Goal: Task Accomplishment & Management: Use online tool/utility

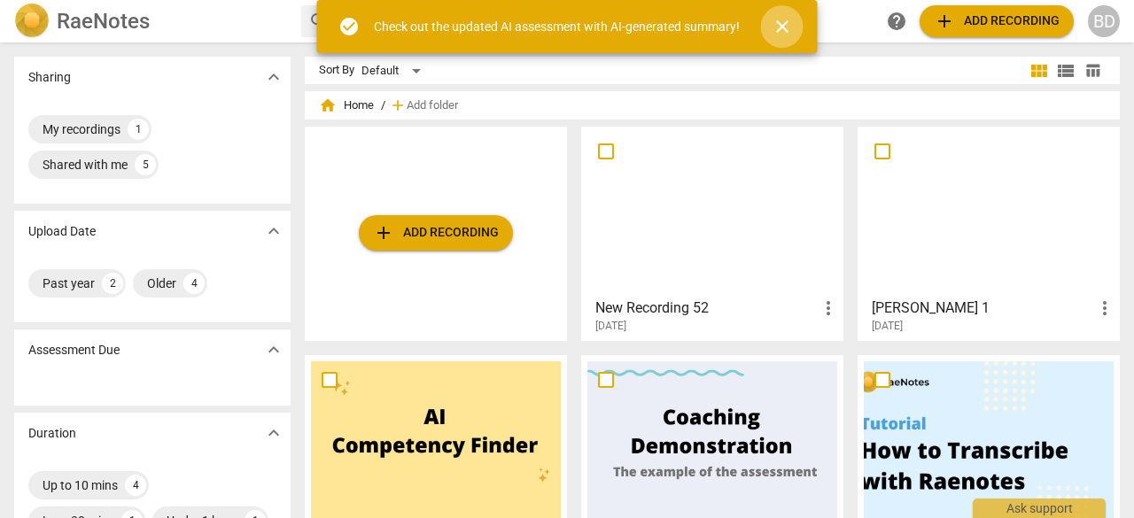
click at [783, 25] on span "close" at bounding box center [782, 26] width 21 height 21
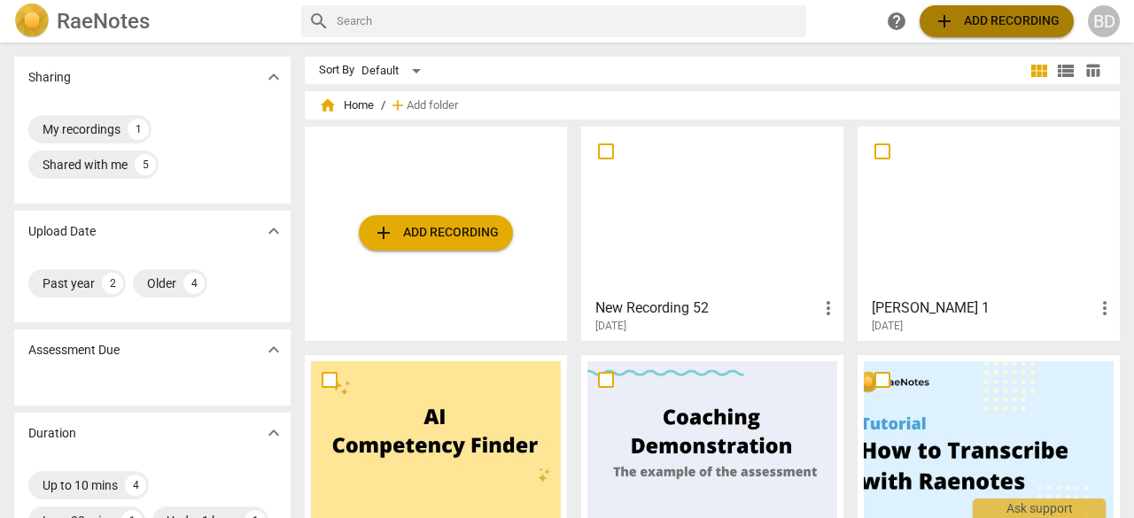
click at [937, 24] on span "add" at bounding box center [944, 21] width 21 height 21
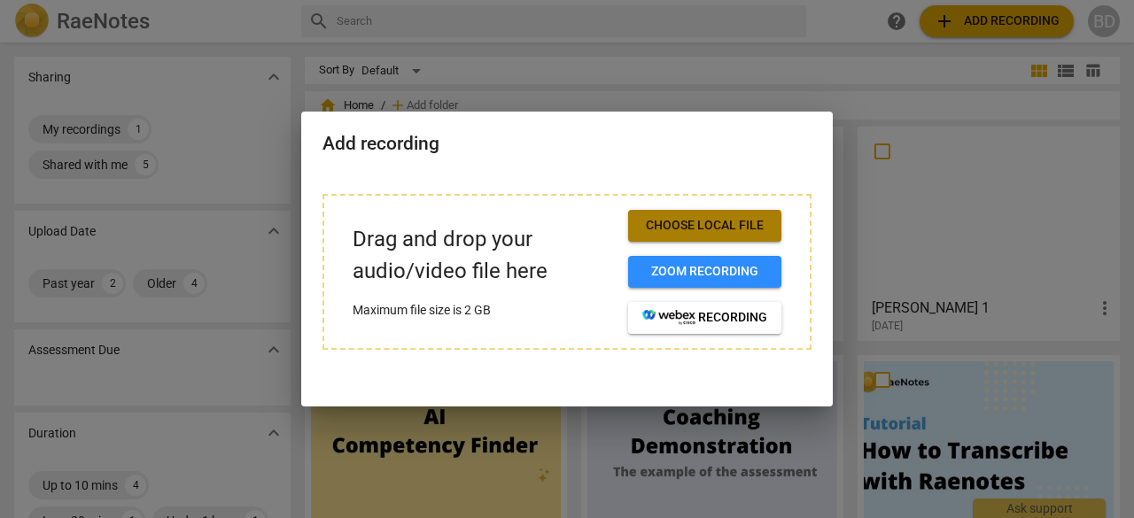
click at [703, 227] on span "Choose local file" at bounding box center [704, 226] width 125 height 18
click at [693, 237] on button "Choose local file" at bounding box center [704, 226] width 153 height 32
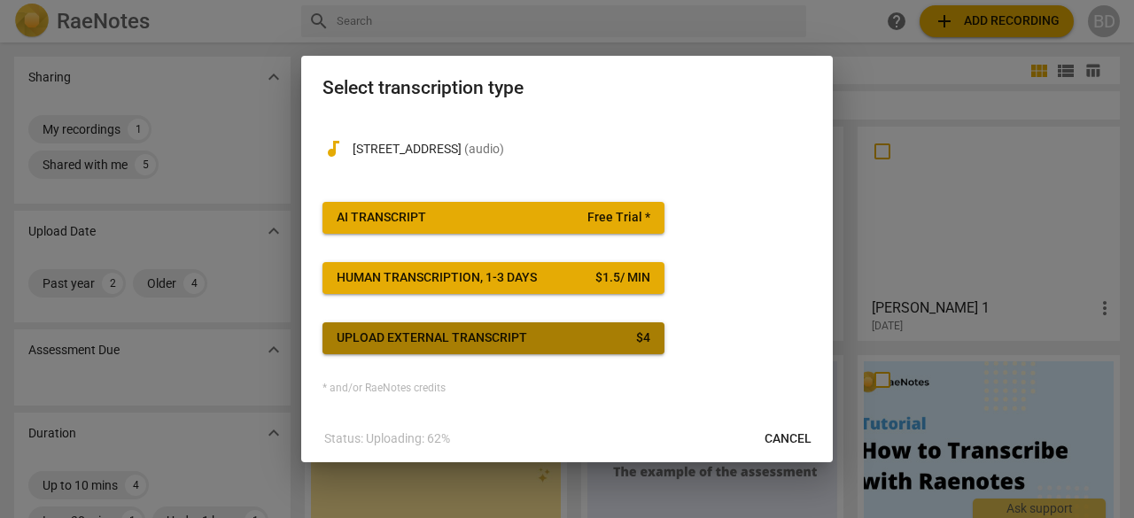
click at [397, 344] on div "Upload external transcript" at bounding box center [432, 339] width 190 height 18
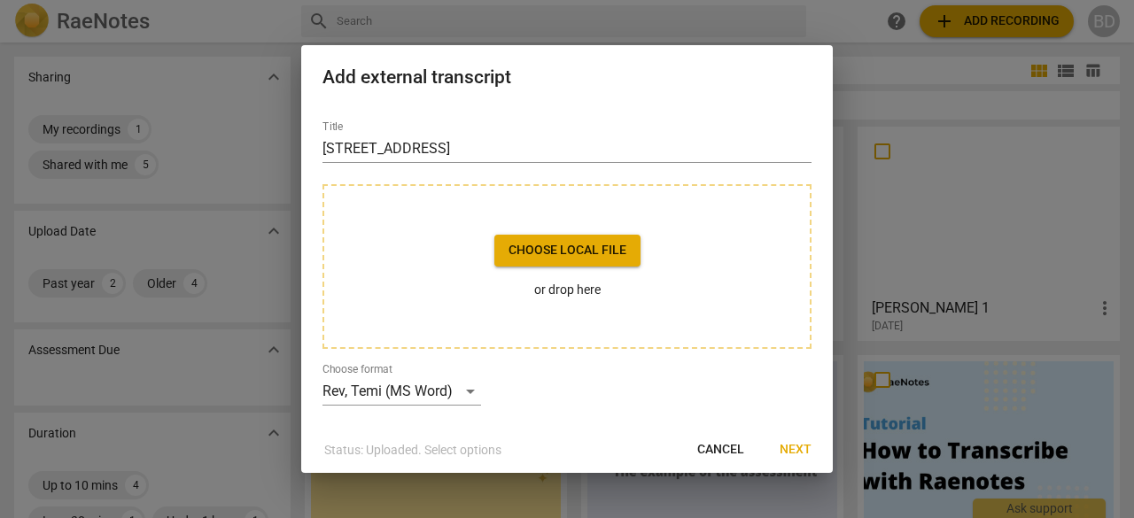
click at [522, 253] on span "Choose local file" at bounding box center [567, 251] width 118 height 18
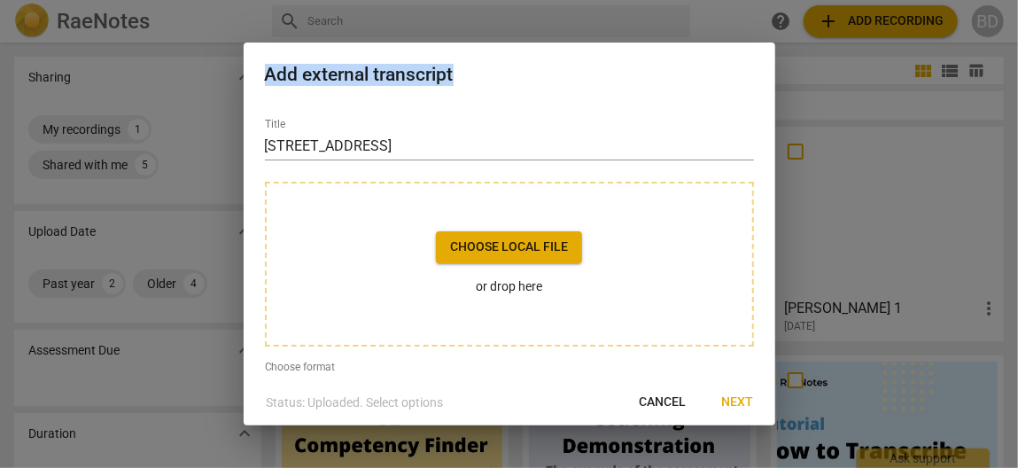
drag, startPoint x: 686, startPoint y: 102, endPoint x: 852, endPoint y: 88, distance: 167.1
click at [852, 88] on div "Add external transcript Title 70A Park Lane Choose local file or drop here Choo…" at bounding box center [509, 234] width 1018 height 468
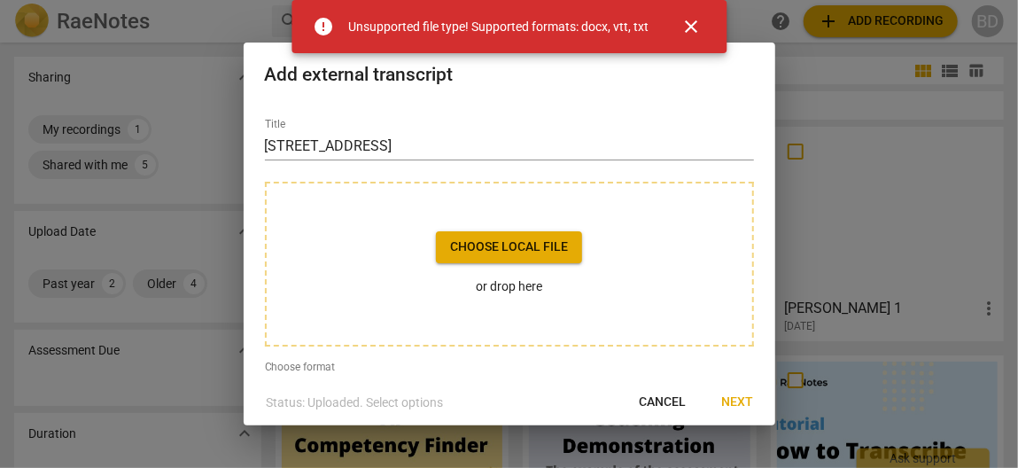
click at [711, 130] on div "Title 70A Park Lane" at bounding box center [509, 139] width 489 height 43
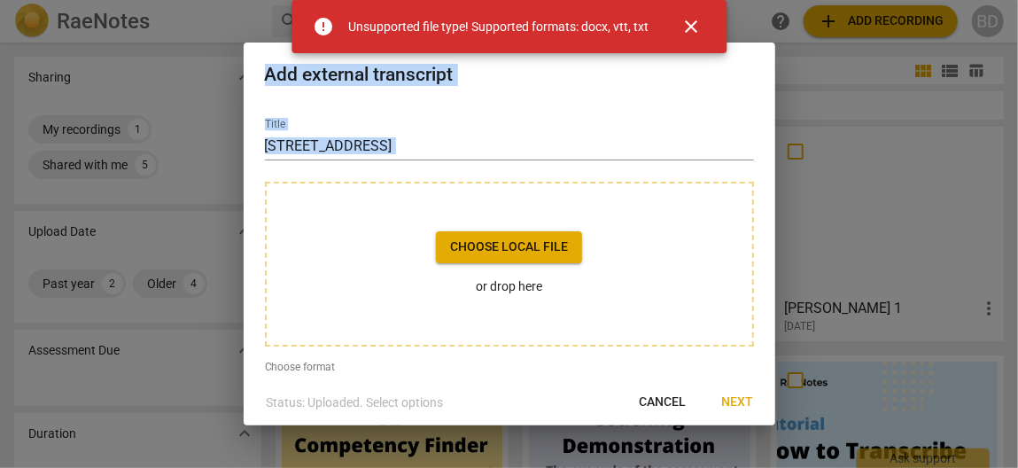
drag, startPoint x: 711, startPoint y: 130, endPoint x: 730, endPoint y: 83, distance: 50.5
click at [730, 83] on div "Add external transcript Title 70A Park Lane Choose local file or drop here Choo…" at bounding box center [509, 234] width 531 height 383
click at [697, 33] on span "close" at bounding box center [690, 26] width 21 height 21
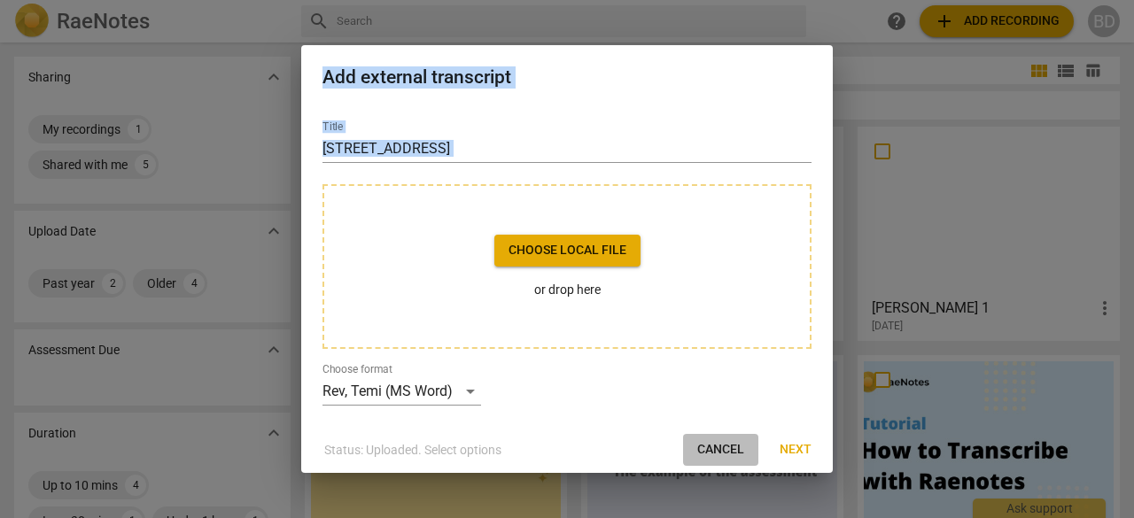
click at [728, 445] on span "Cancel" at bounding box center [720, 450] width 47 height 18
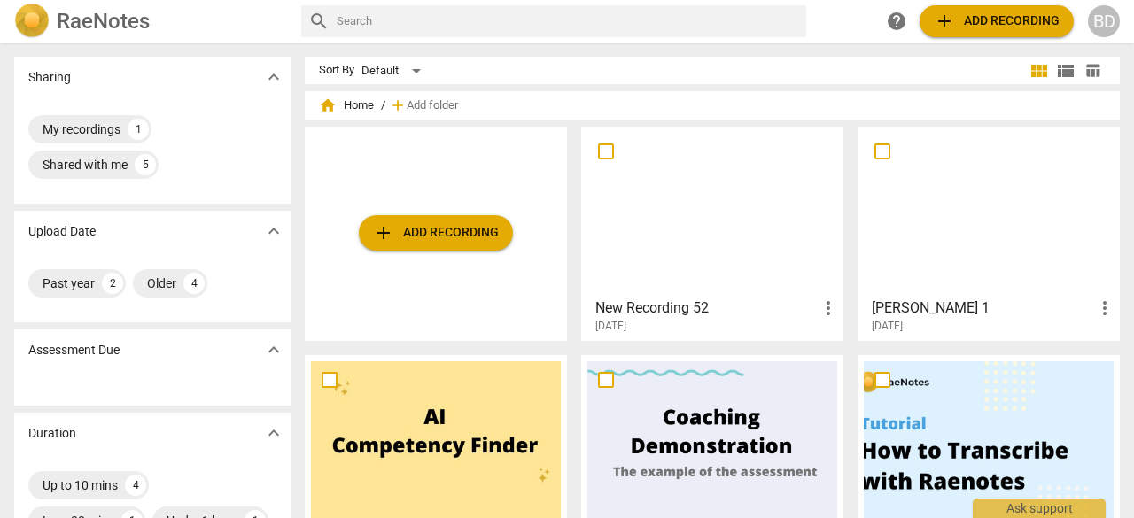
click at [403, 110] on span "add" at bounding box center [398, 106] width 18 height 18
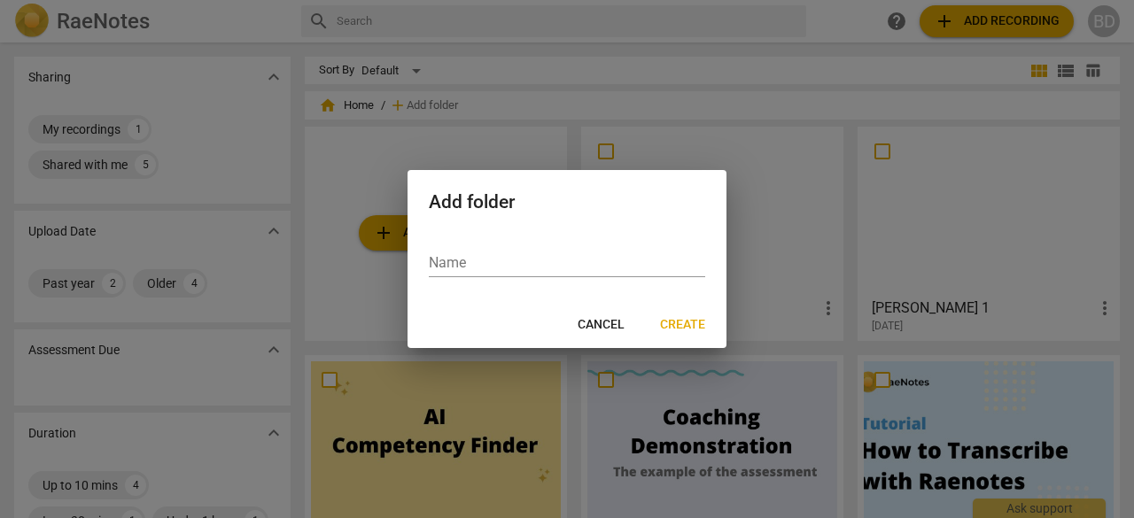
click at [588, 370] on div at bounding box center [567, 259] width 1134 height 518
click at [592, 319] on span "Cancel" at bounding box center [601, 325] width 47 height 18
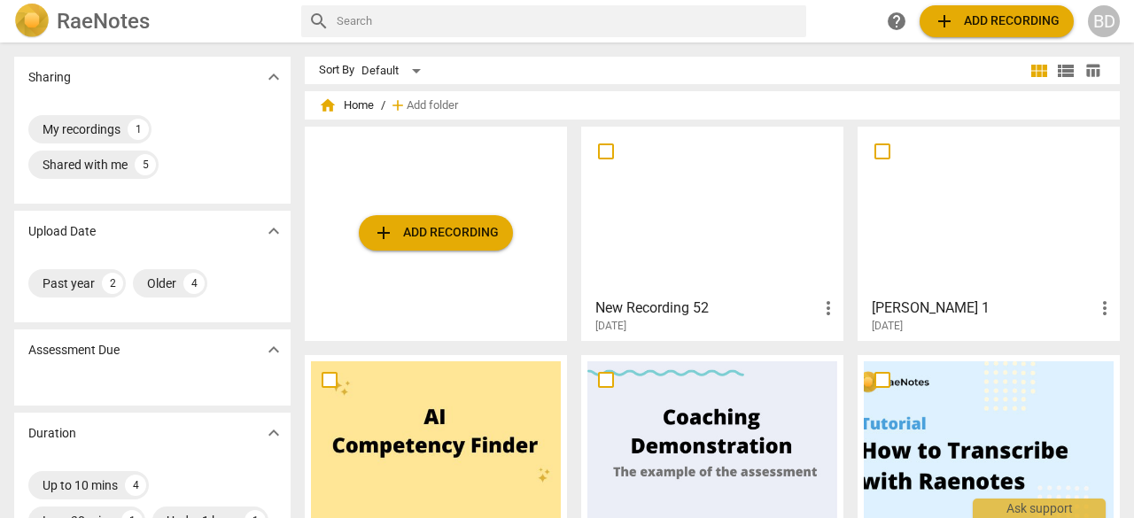
click at [939, 27] on span "add" at bounding box center [944, 21] width 21 height 21
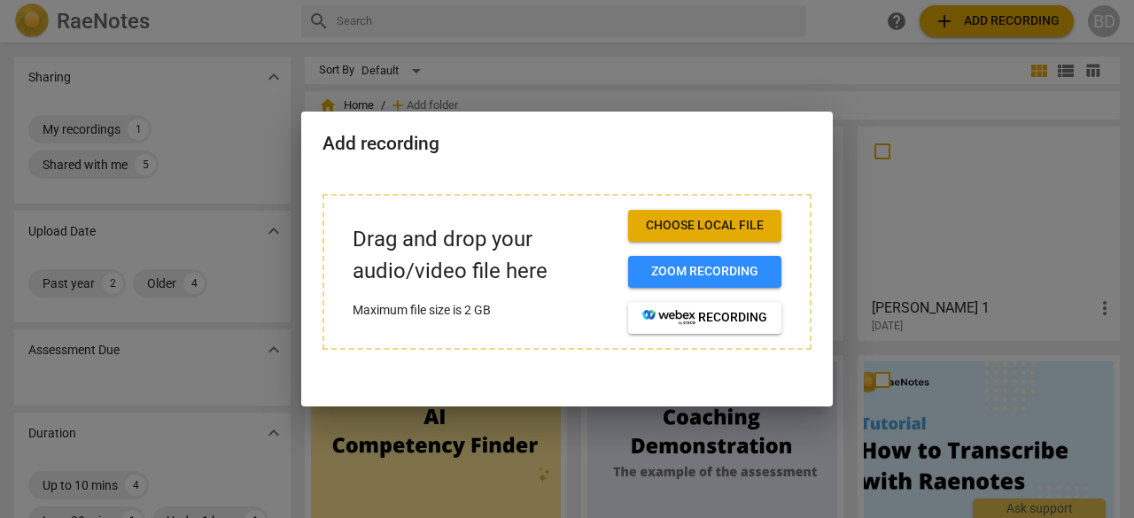
click at [939, 27] on div at bounding box center [567, 259] width 1134 height 518
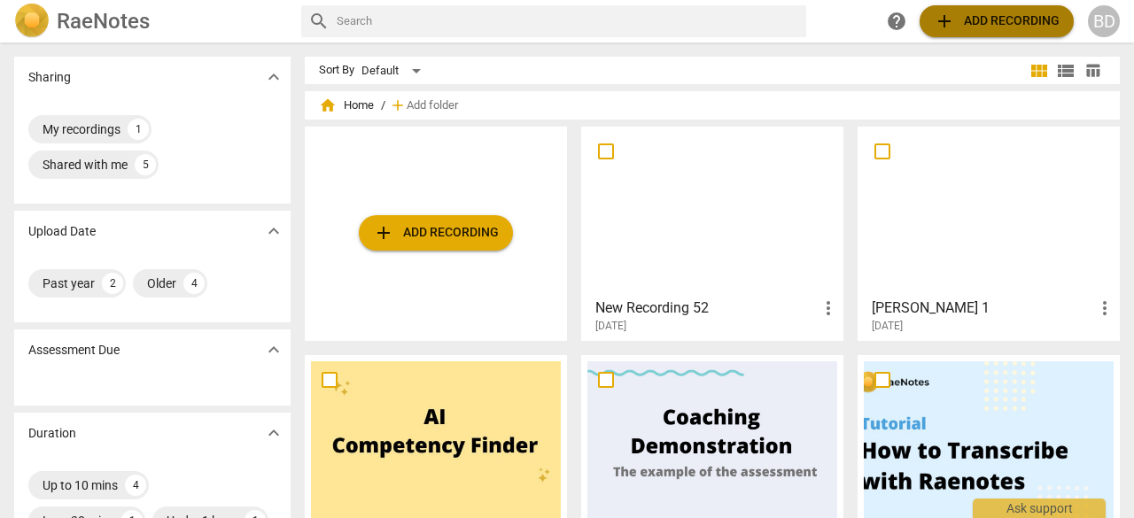
click at [939, 27] on span "add" at bounding box center [944, 21] width 21 height 21
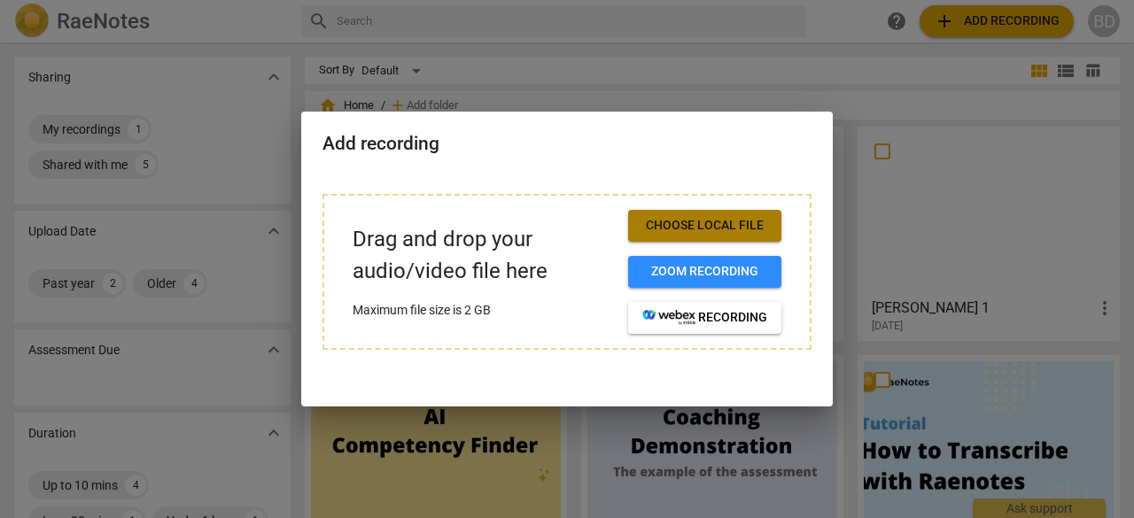
click at [665, 221] on span "Choose local file" at bounding box center [704, 226] width 125 height 18
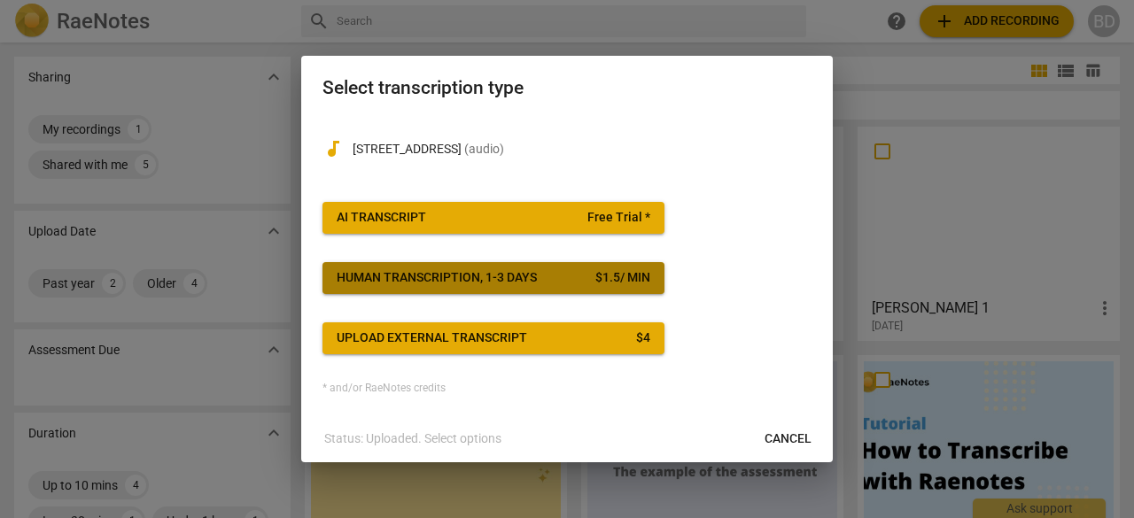
click at [361, 285] on div "Human transcription, 1-3 days" at bounding box center [437, 278] width 200 height 18
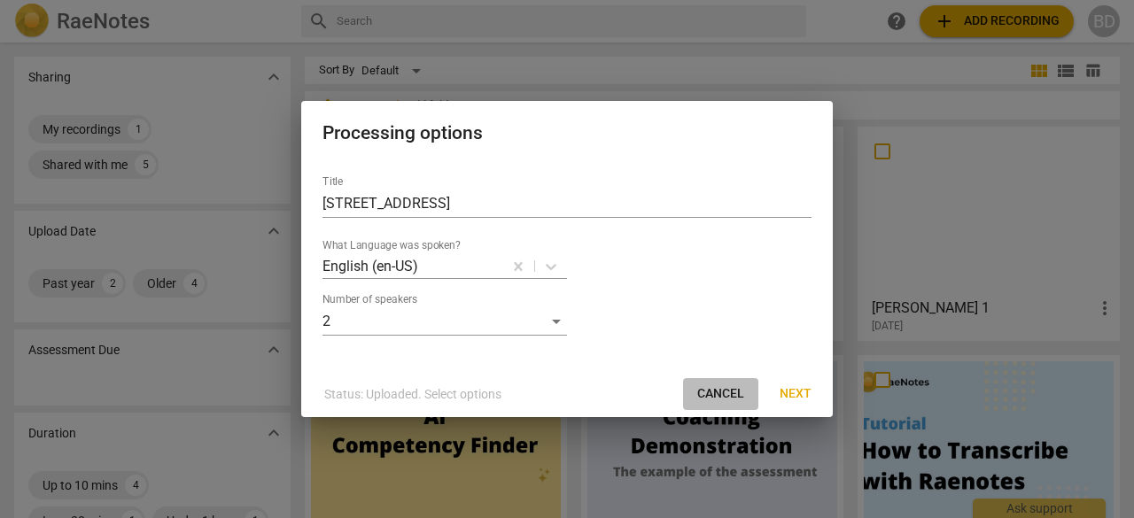
drag, startPoint x: 724, startPoint y: 391, endPoint x: 655, endPoint y: 93, distance: 305.3
click at [724, 389] on span "Cancel" at bounding box center [720, 394] width 47 height 18
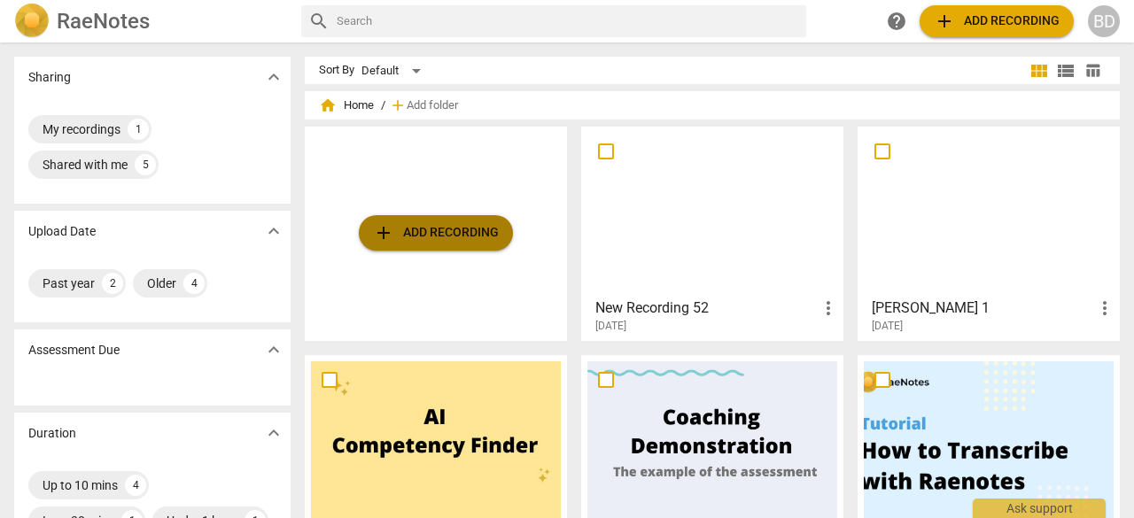
click at [403, 231] on span "add Add recording" at bounding box center [436, 232] width 126 height 21
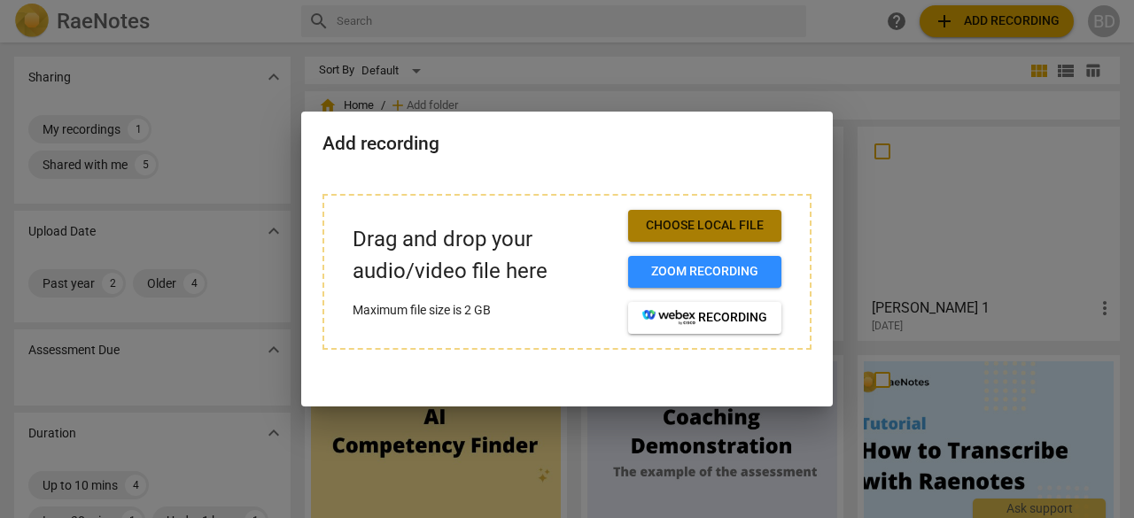
click at [693, 235] on button "Choose local file" at bounding box center [704, 226] width 153 height 32
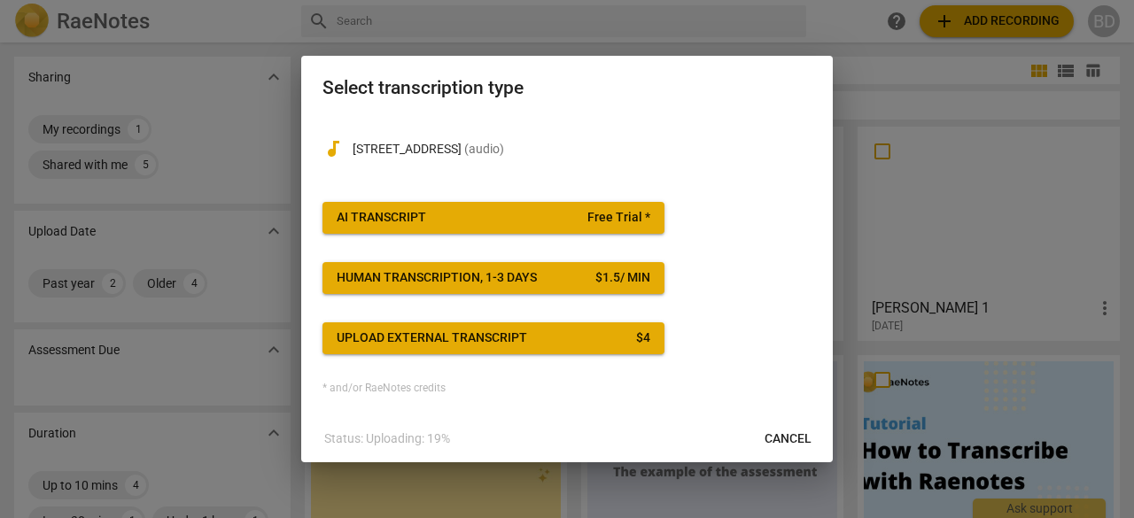
click at [389, 219] on div "AI Transcript" at bounding box center [381, 218] width 89 height 18
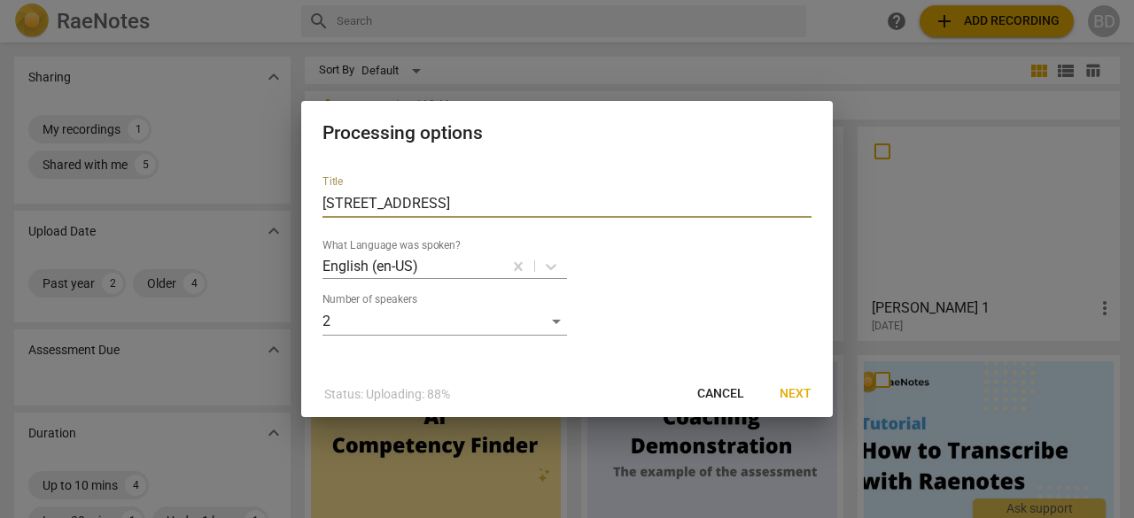
click at [432, 206] on input "70A Park Lane" at bounding box center [566, 204] width 489 height 28
type input "7"
type input "[PERSON_NAME] coaching [DATE]"
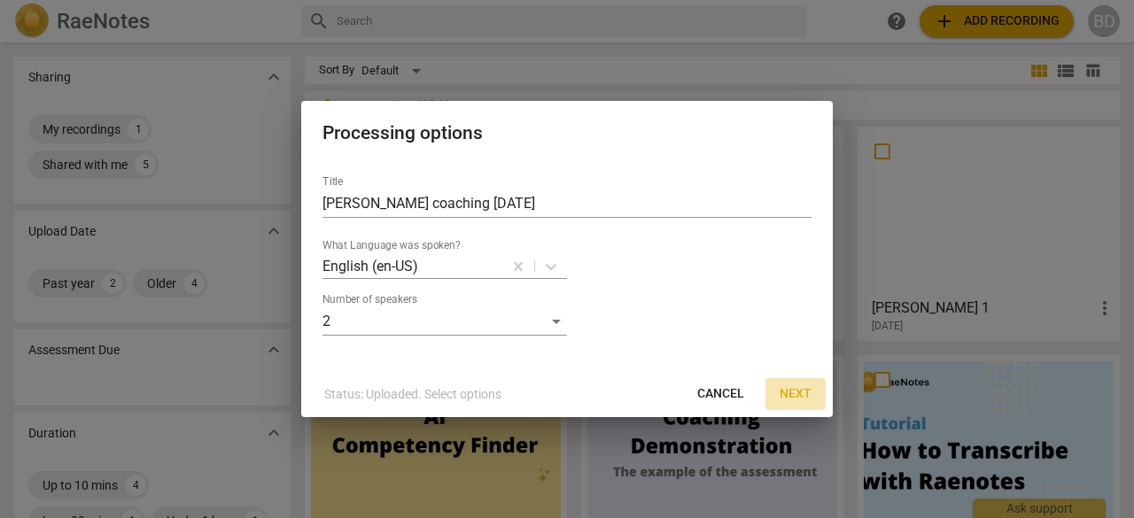
click at [792, 392] on span "Next" at bounding box center [795, 394] width 32 height 18
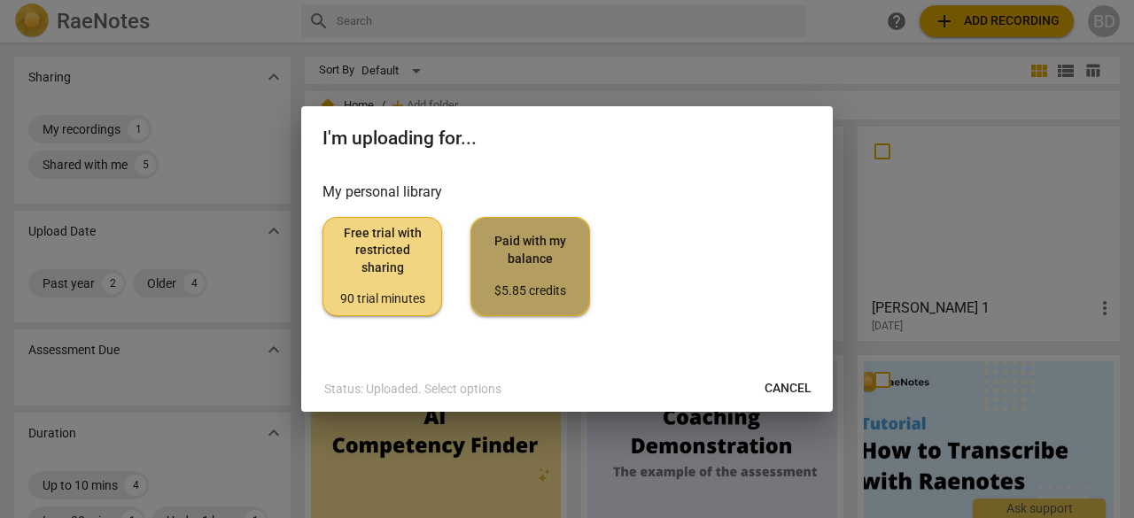
click at [519, 276] on span "Paid with my balance $5.85 credits" at bounding box center [529, 266] width 89 height 66
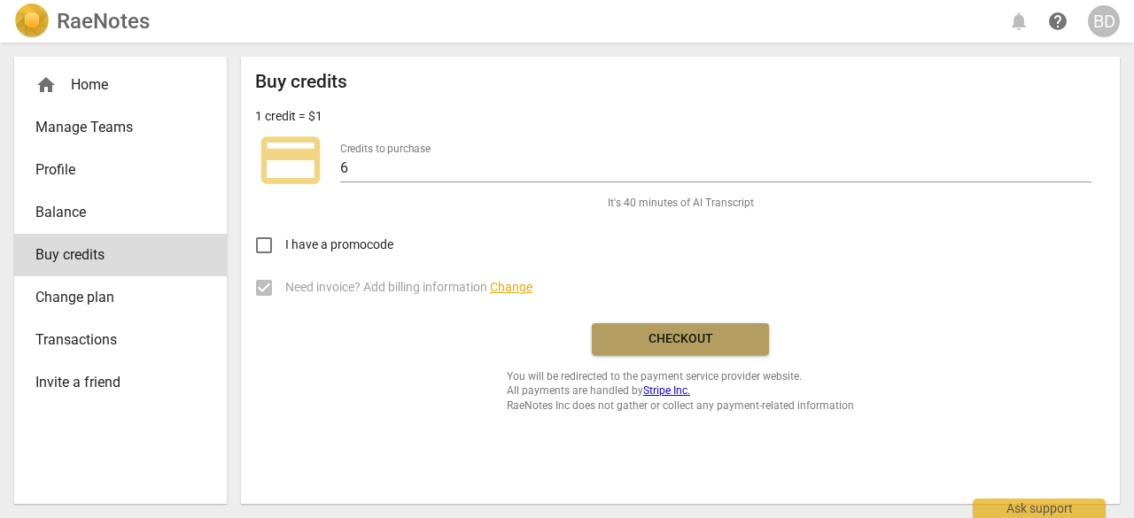
click at [687, 341] on button "Checkout" at bounding box center [680, 339] width 177 height 32
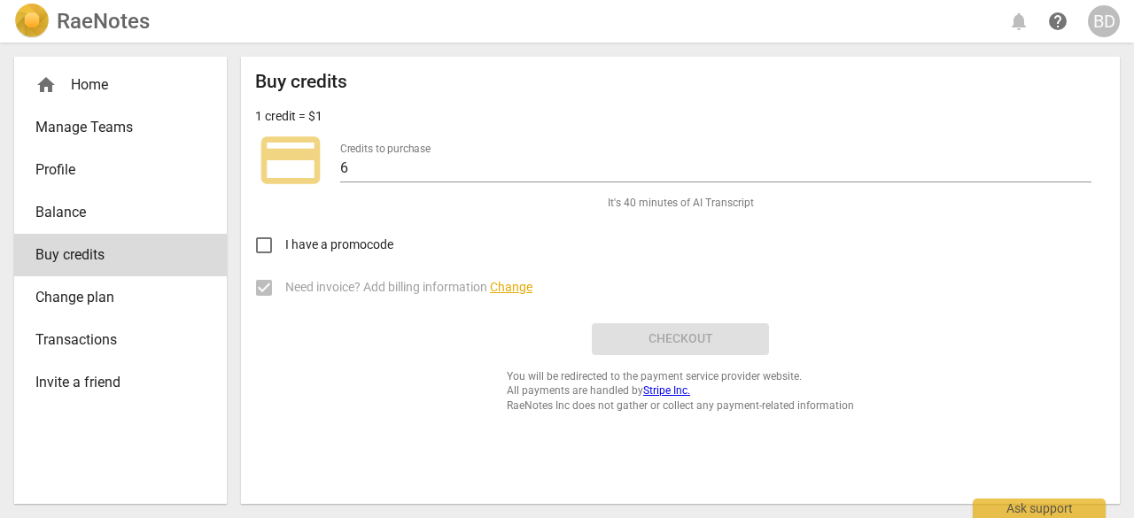
click at [687, 341] on div "Buy credits 1 credit = $1 credit_card Credits to purchase 6 It's 40 minutes of …" at bounding box center [680, 242] width 850 height 342
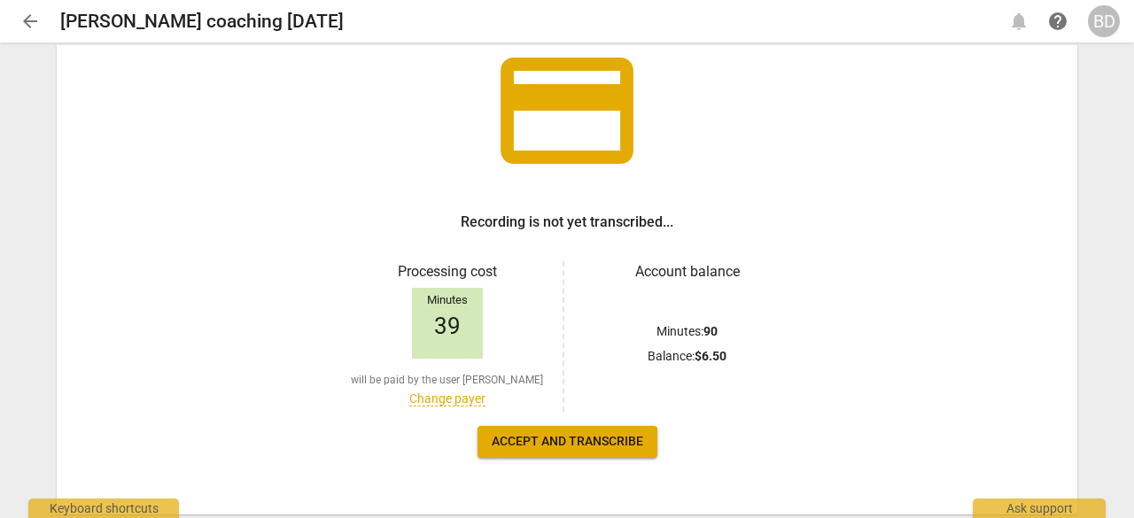
scroll to position [128, 0]
click at [539, 445] on span "Accept and transcribe" at bounding box center [567, 442] width 151 height 18
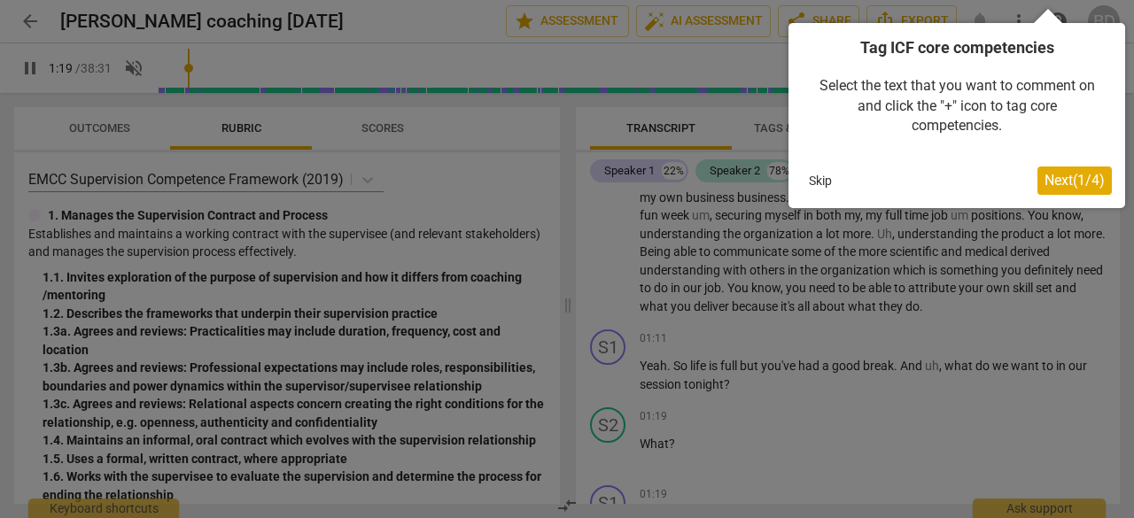
scroll to position [804, 0]
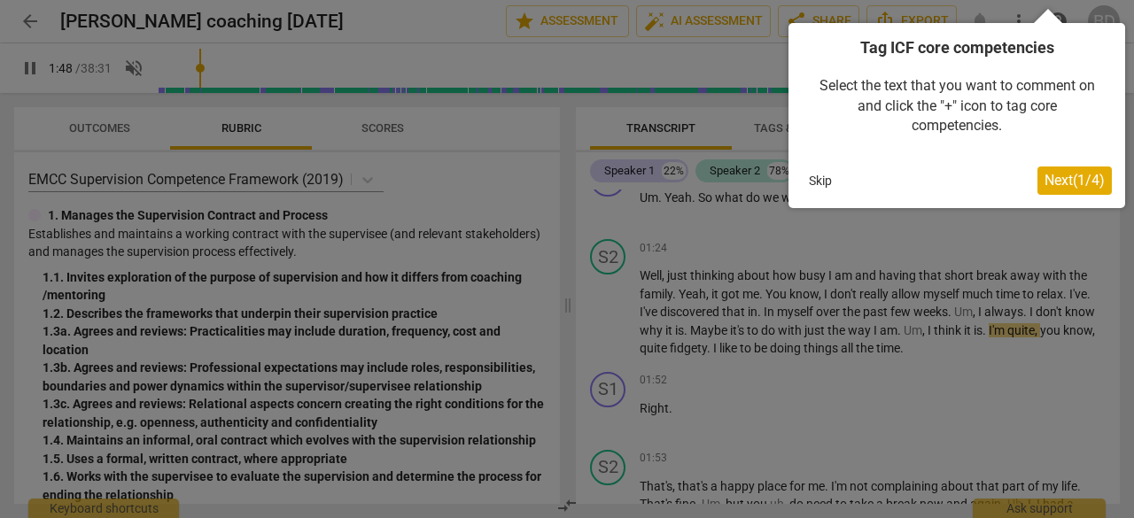
click at [1060, 181] on span "Next ( 1 / 4 )" at bounding box center [1074, 180] width 60 height 17
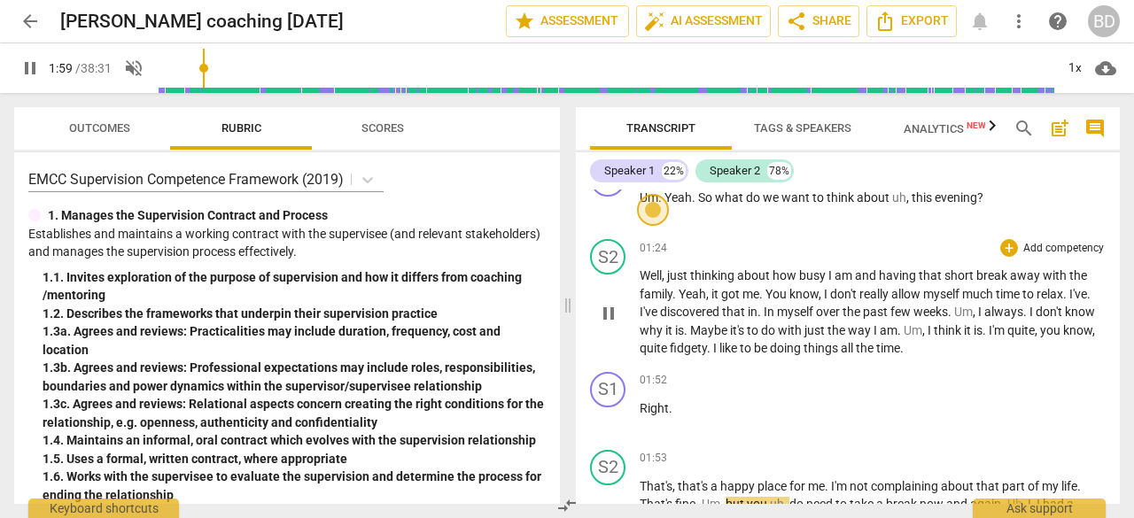
scroll to position [829, 0]
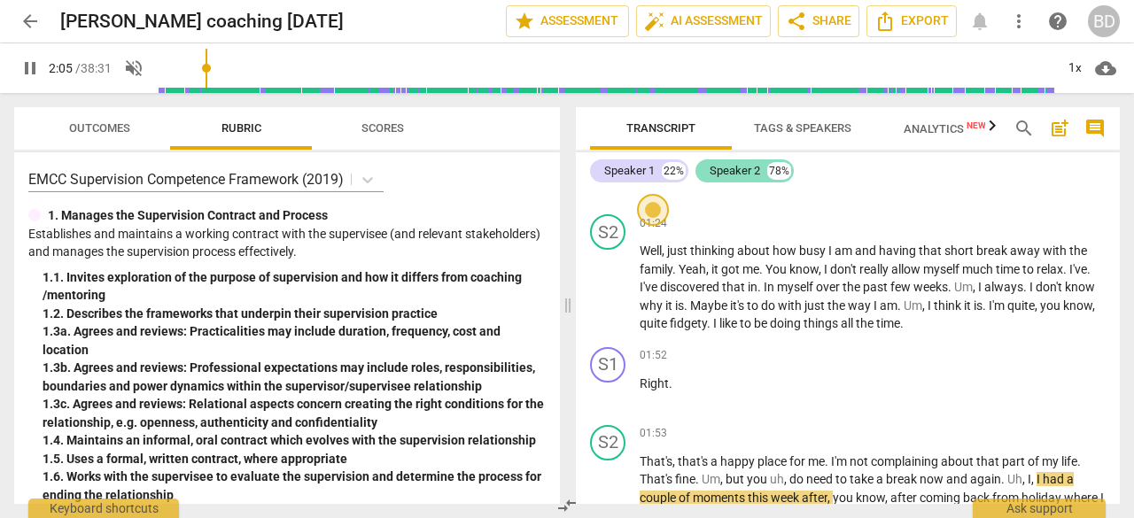
click at [737, 172] on div "Speaker 2" at bounding box center [735, 171] width 50 height 18
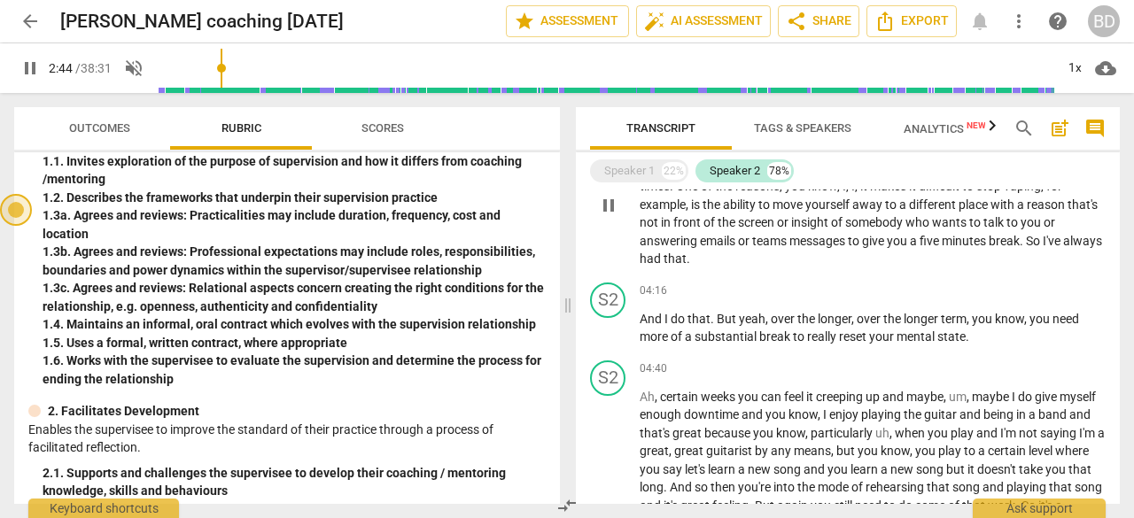
scroll to position [1268, 0]
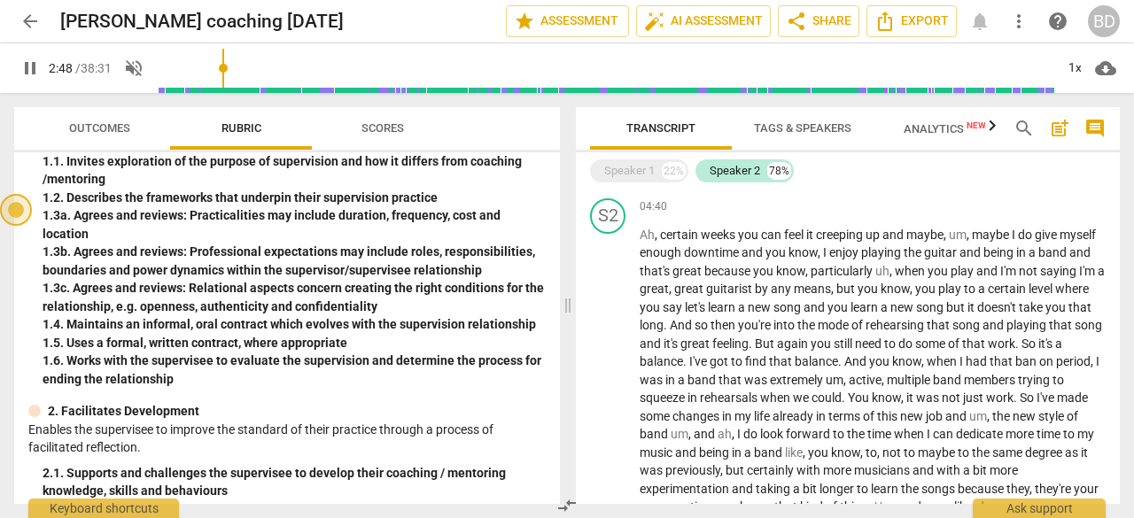
click at [101, 128] on span "Outcomes" at bounding box center [99, 127] width 61 height 13
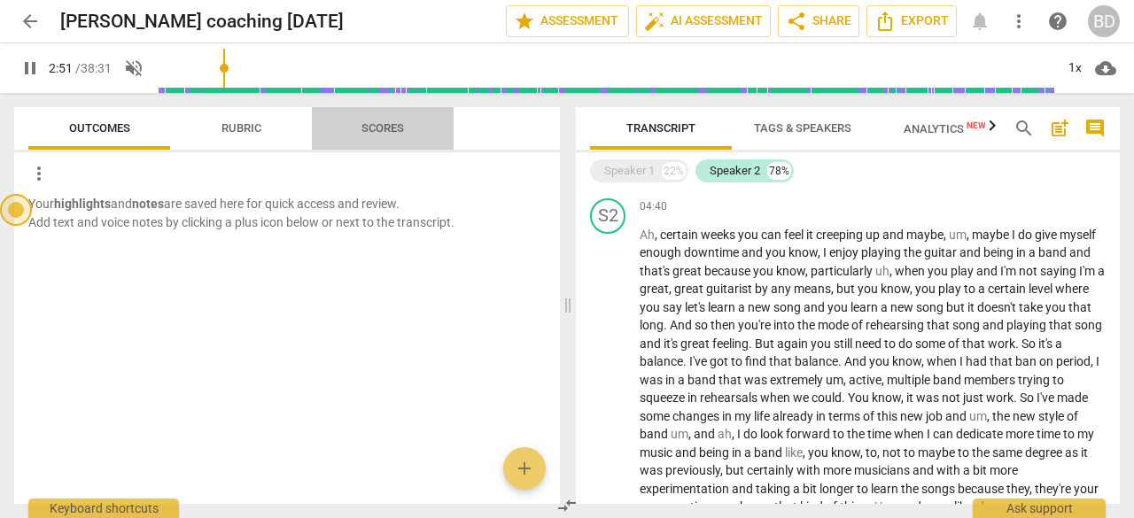
click at [377, 128] on span "Scores" at bounding box center [382, 127] width 43 height 13
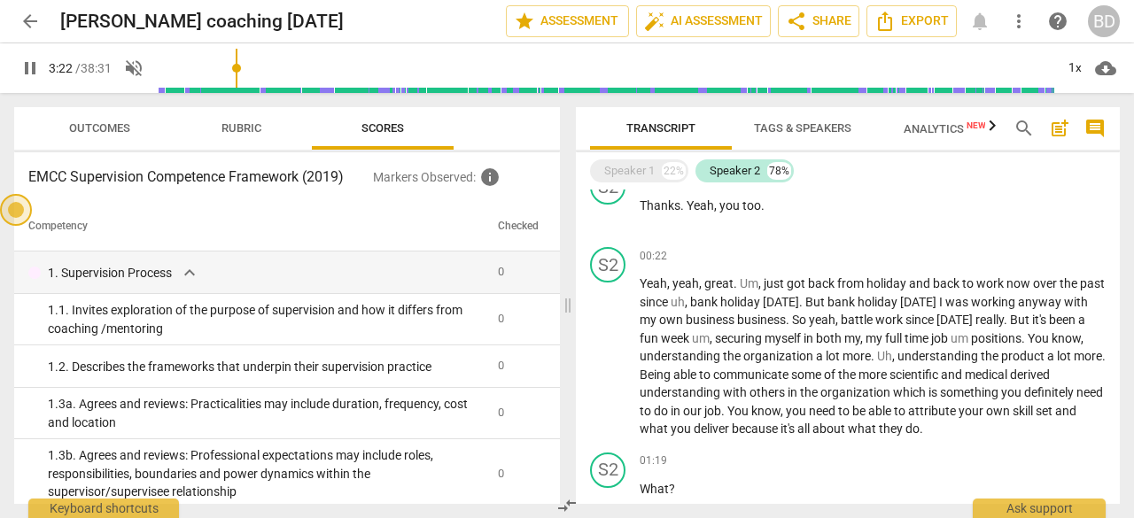
scroll to position [0, 0]
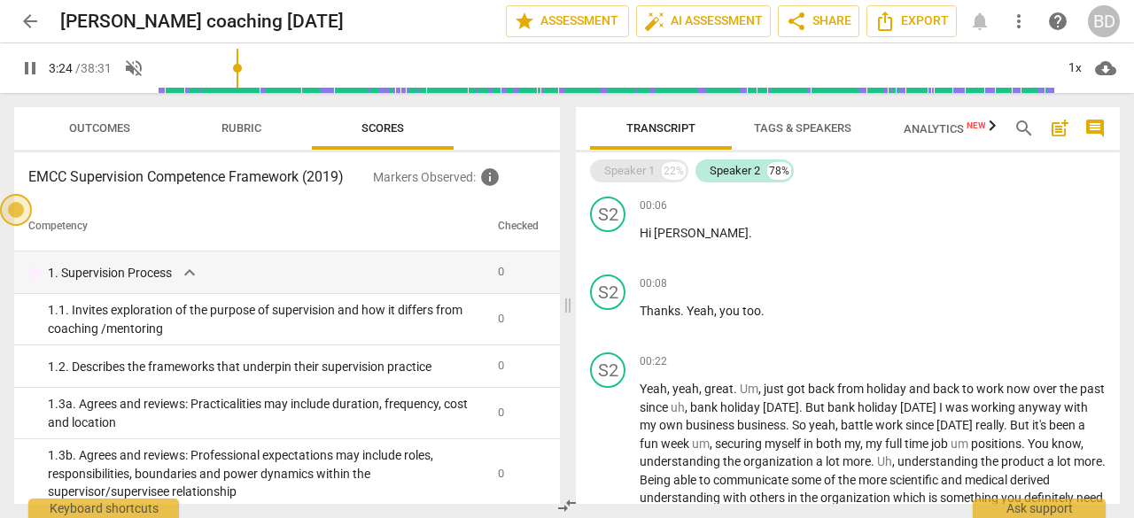
click at [635, 174] on div "Speaker 1" at bounding box center [629, 171] width 50 height 18
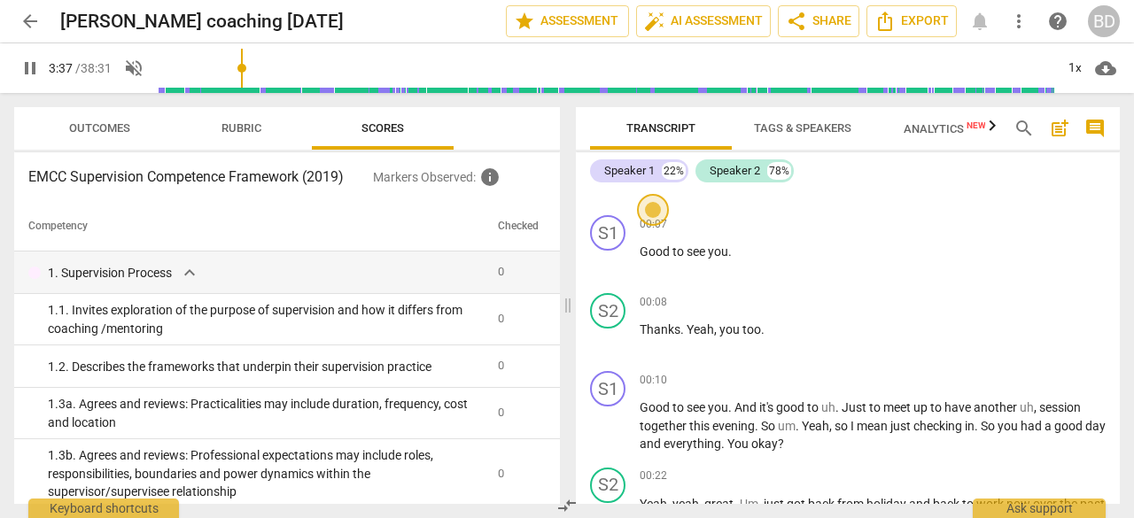
scroll to position [123, 0]
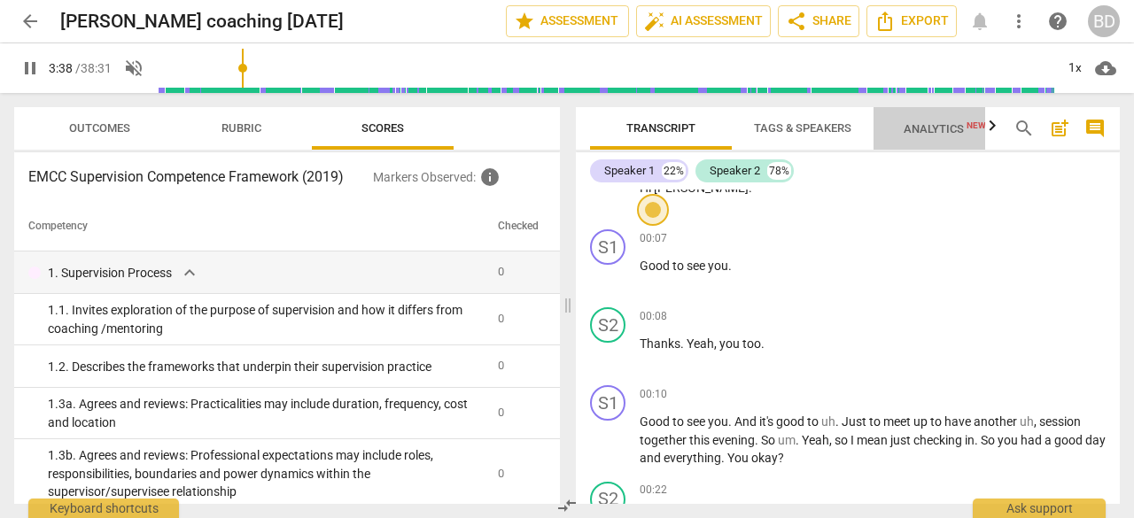
click at [953, 128] on span "Analytics New" at bounding box center [945, 128] width 82 height 13
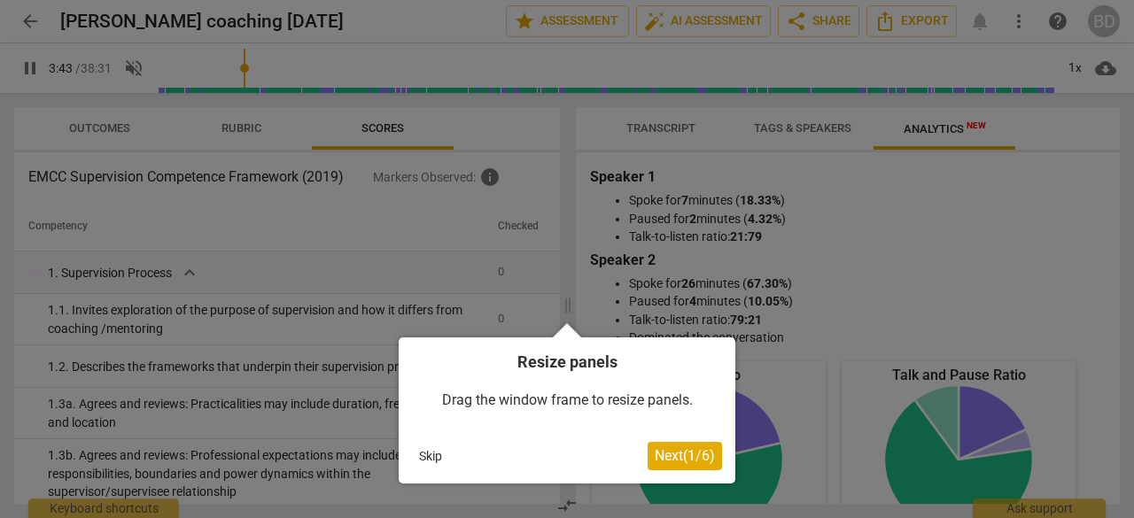
click at [675, 456] on span "Next ( 1 / 6 )" at bounding box center [685, 455] width 60 height 17
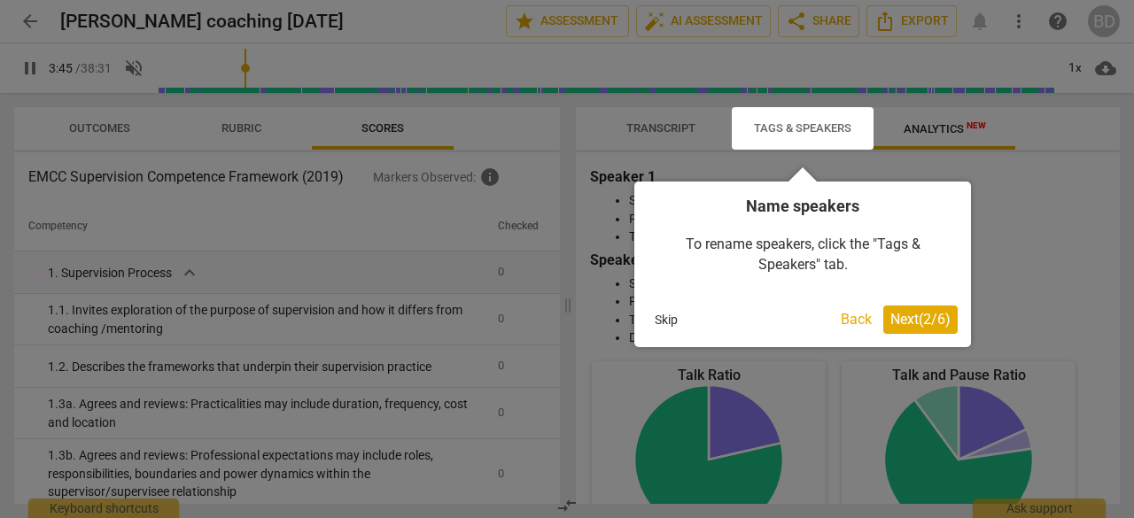
click at [890, 322] on span "Next ( 2 / 6 )" at bounding box center [920, 319] width 60 height 17
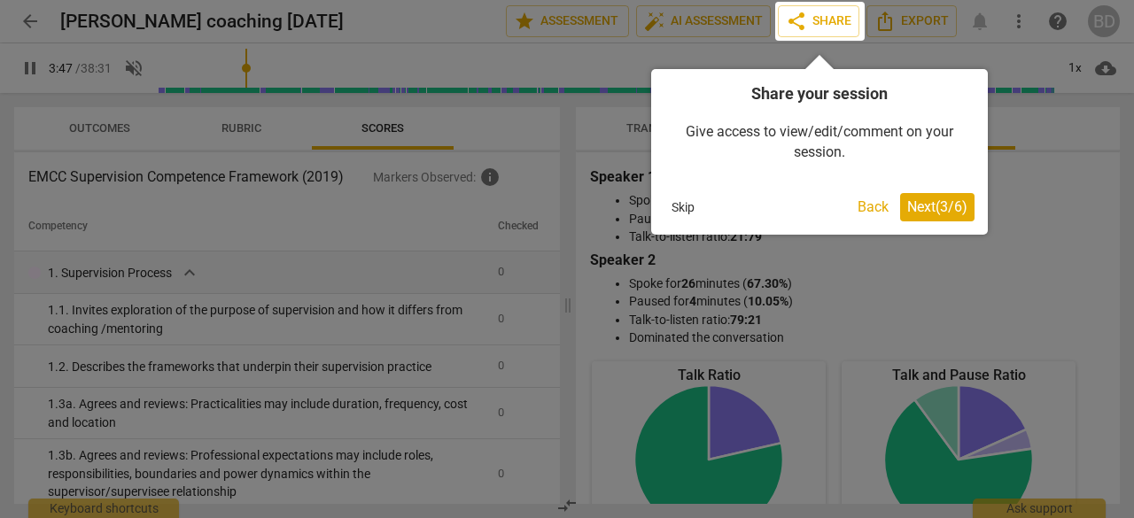
click at [953, 208] on span "Next ( 3 / 6 )" at bounding box center [937, 206] width 60 height 17
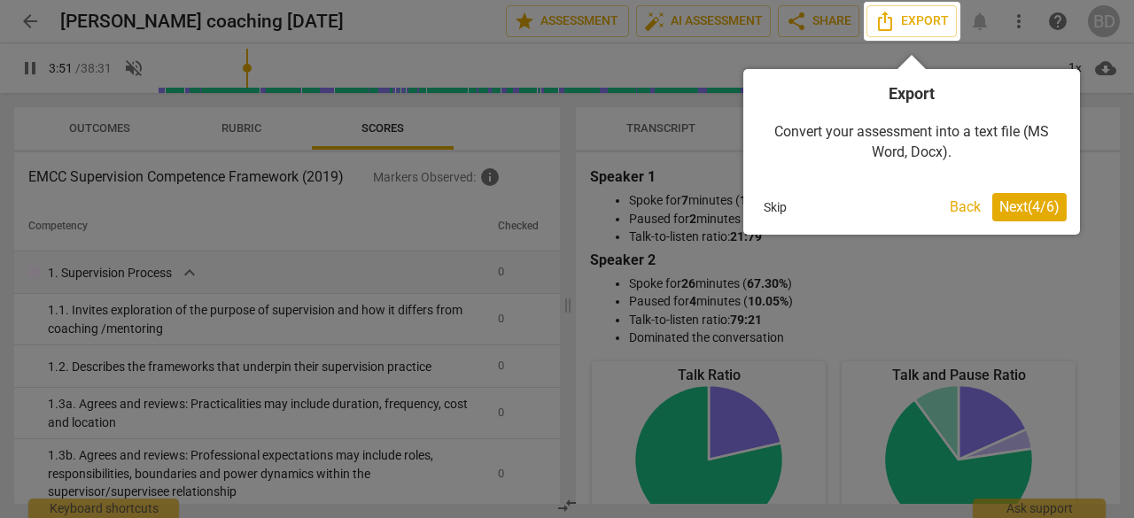
click at [1002, 205] on span "Next ( 4 / 6 )" at bounding box center [1029, 206] width 60 height 17
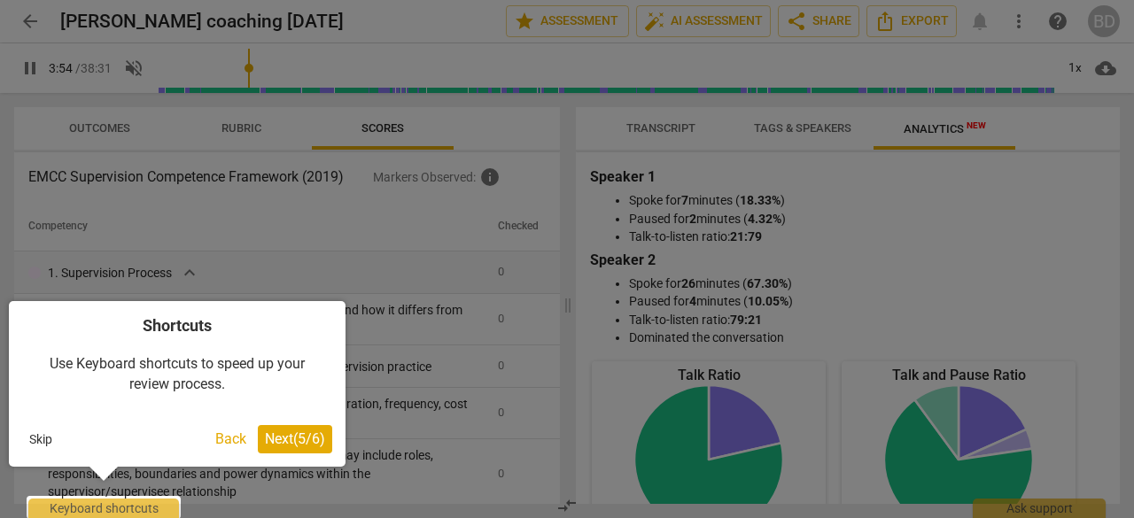
click at [280, 440] on span "Next ( 5 / 6 )" at bounding box center [295, 438] width 60 height 17
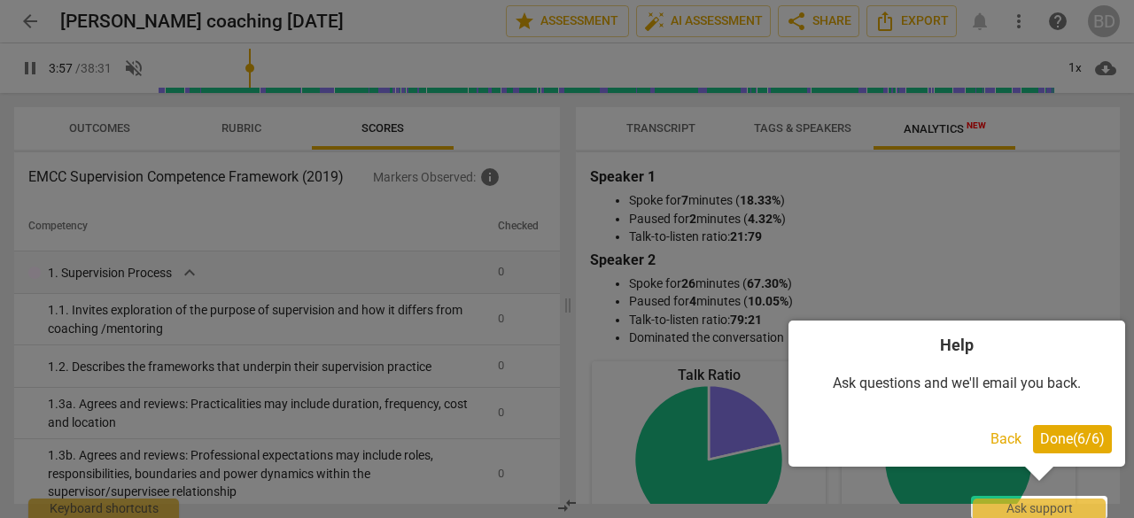
click at [1060, 437] on span "Done ( 6 / 6 )" at bounding box center [1072, 438] width 65 height 17
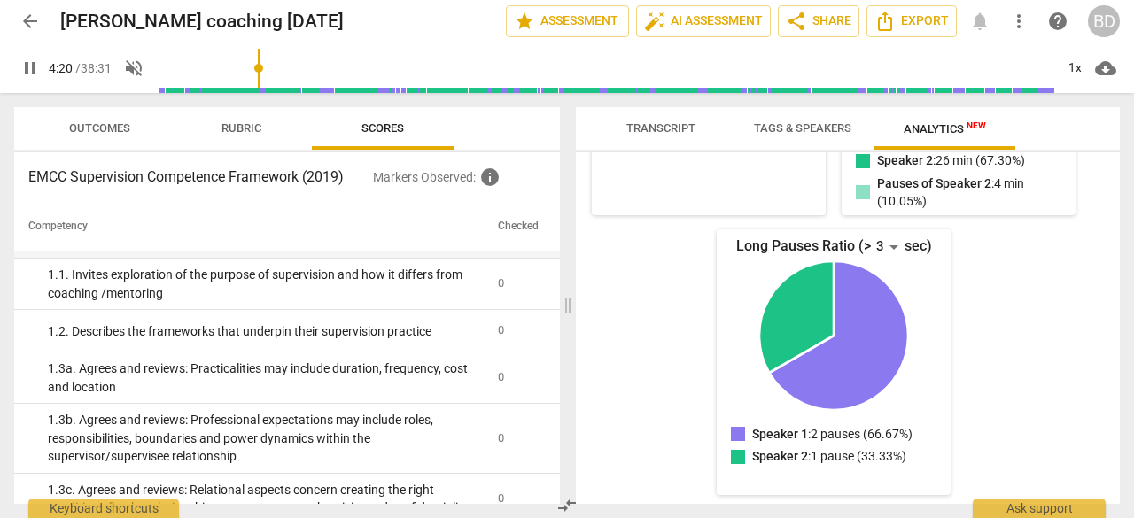
scroll to position [0, 0]
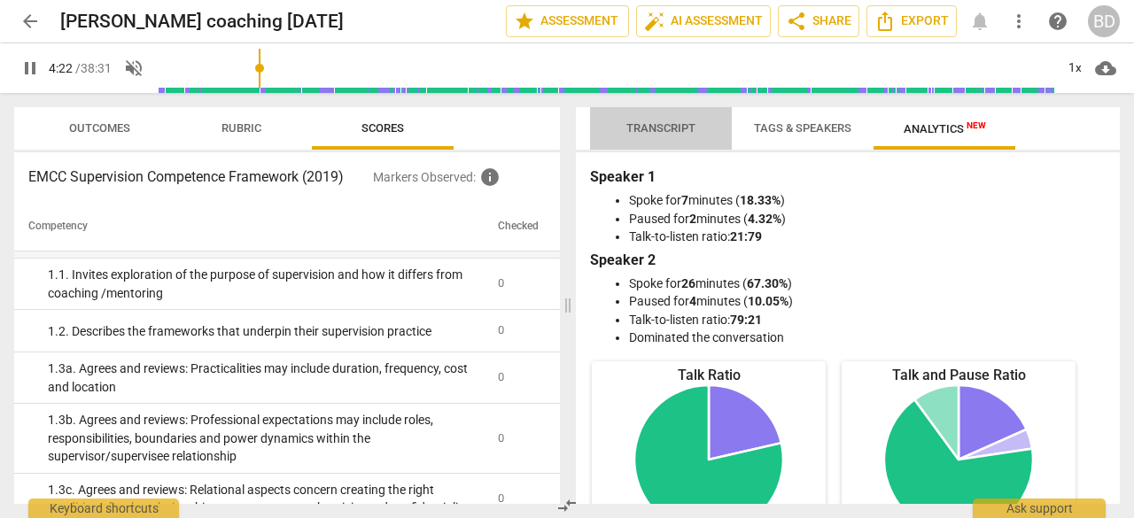
click at [647, 122] on span "Transcript" at bounding box center [660, 127] width 69 height 13
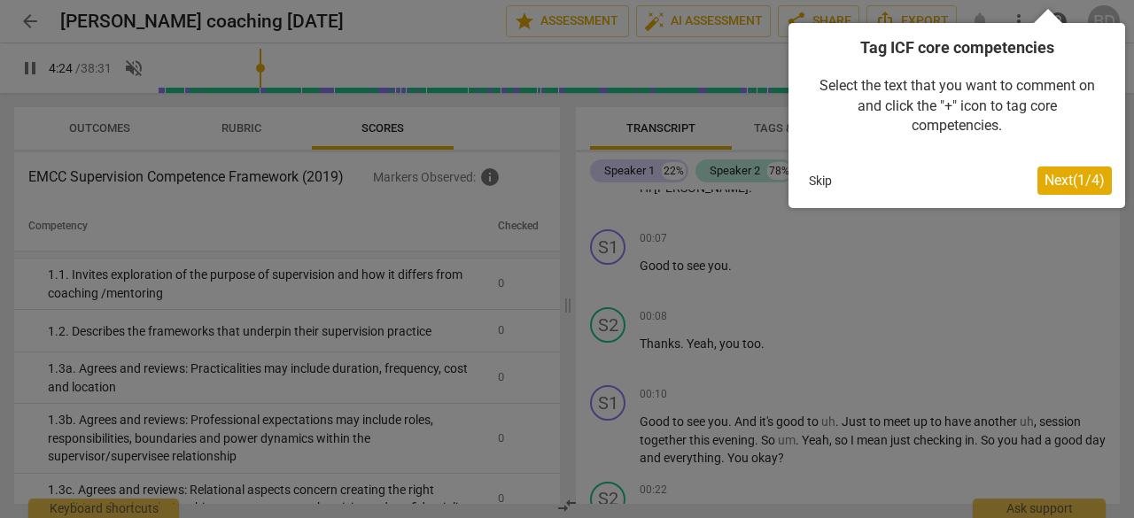
scroll to position [2025, 0]
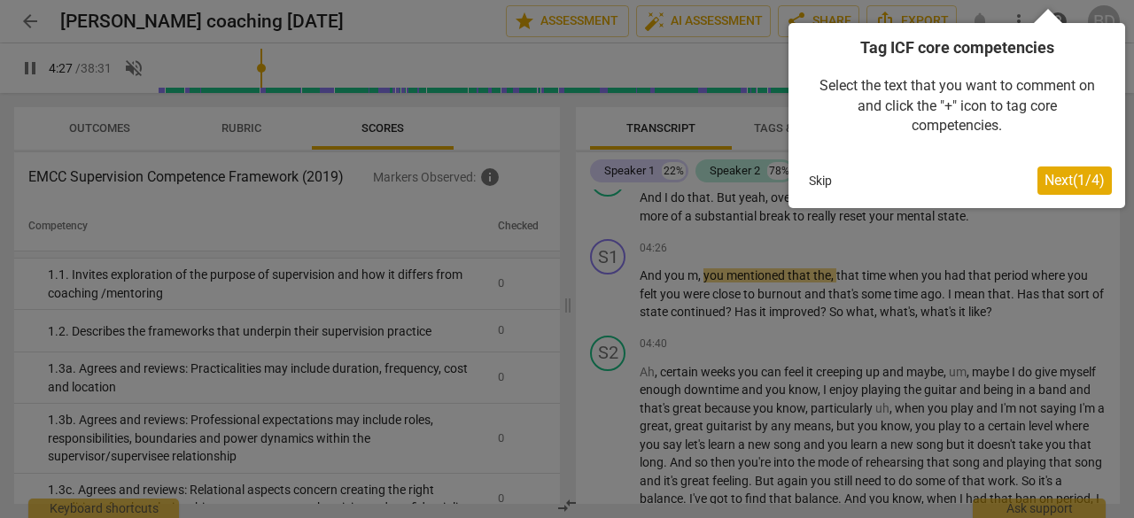
click at [817, 183] on button "Skip" at bounding box center [820, 180] width 37 height 27
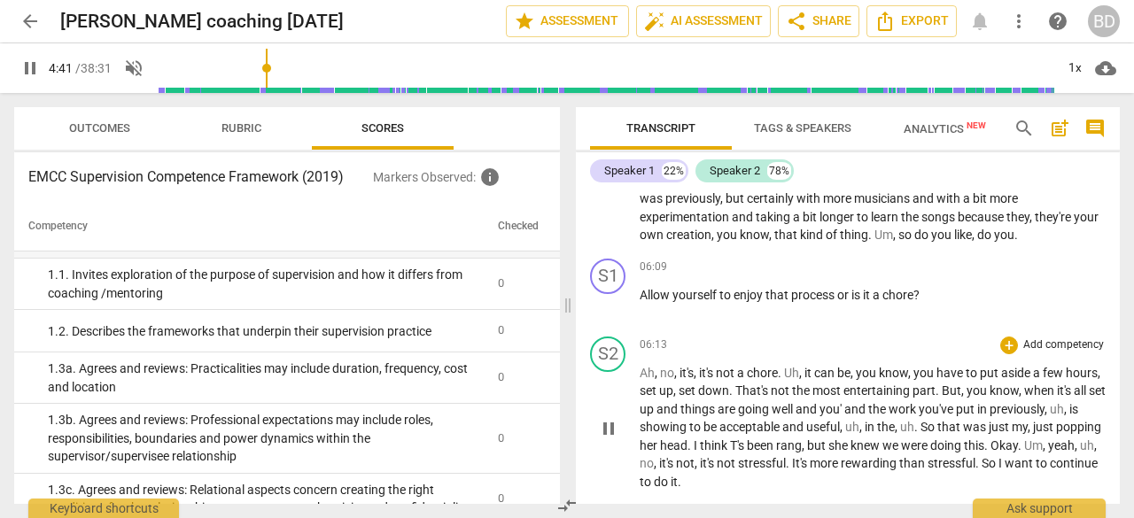
scroll to position [2434, 0]
click at [1005, 354] on div "+" at bounding box center [1009, 346] width 18 height 18
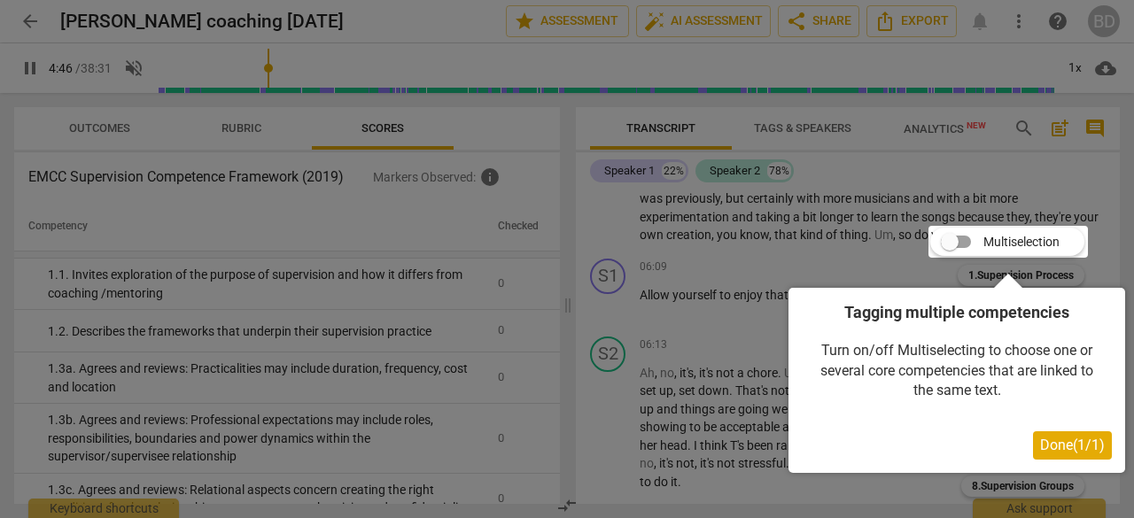
click at [1040, 441] on span "Done ( 1 / 1 )" at bounding box center [1072, 445] width 65 height 17
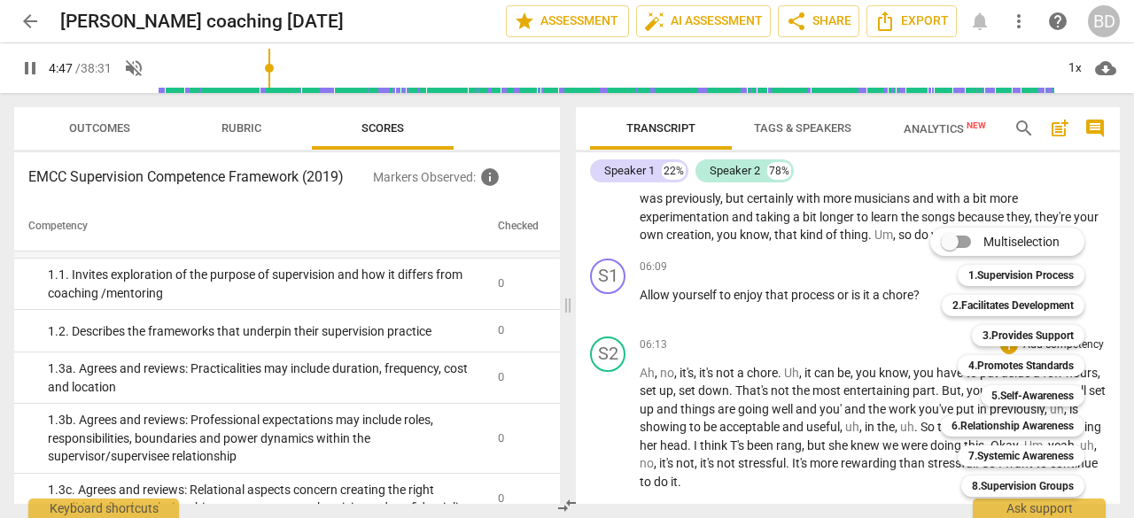
click at [896, 273] on div at bounding box center [567, 259] width 1134 height 518
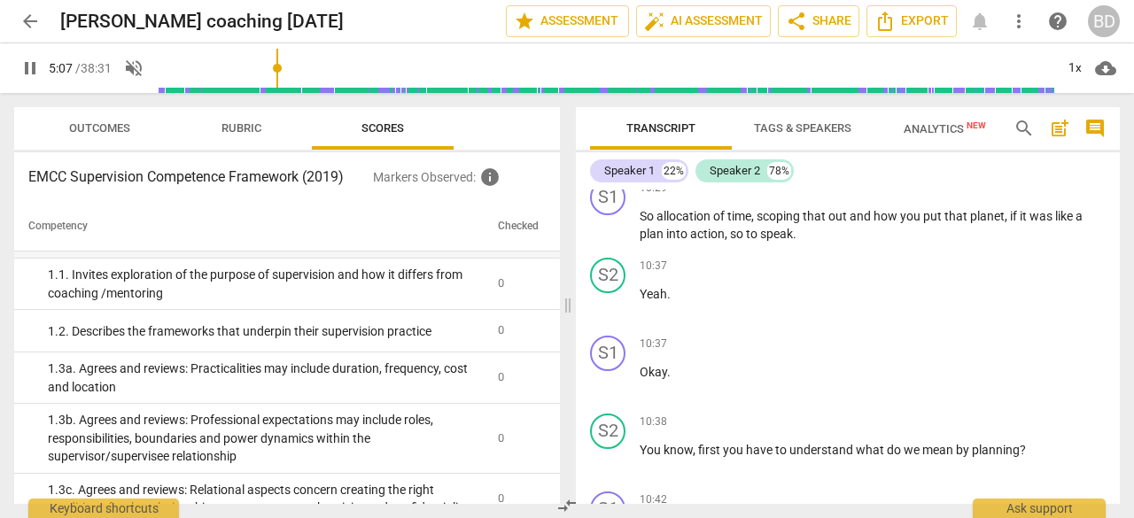
scroll to position [4583, 0]
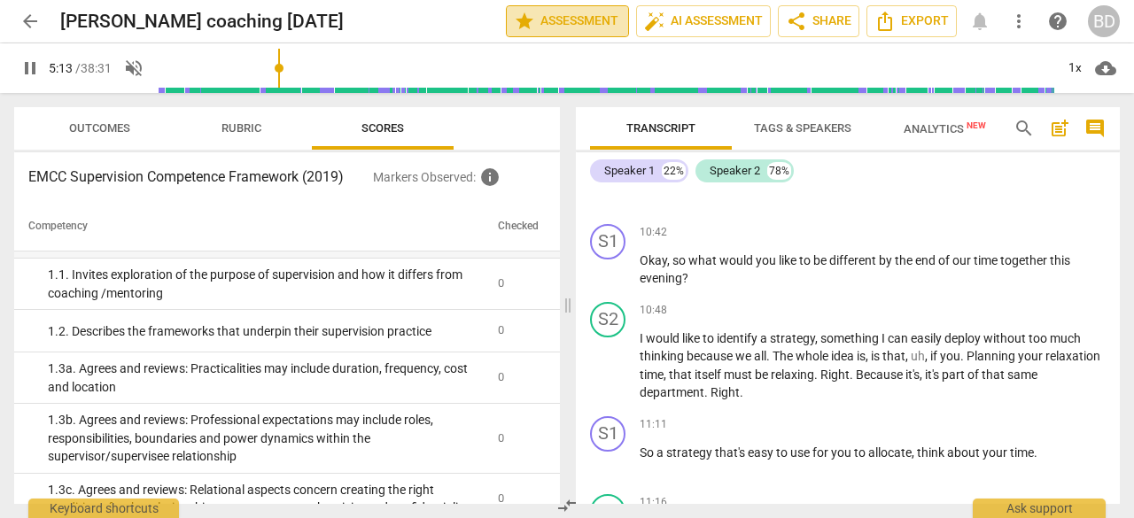
click at [563, 24] on span "star Assessment" at bounding box center [567, 21] width 107 height 21
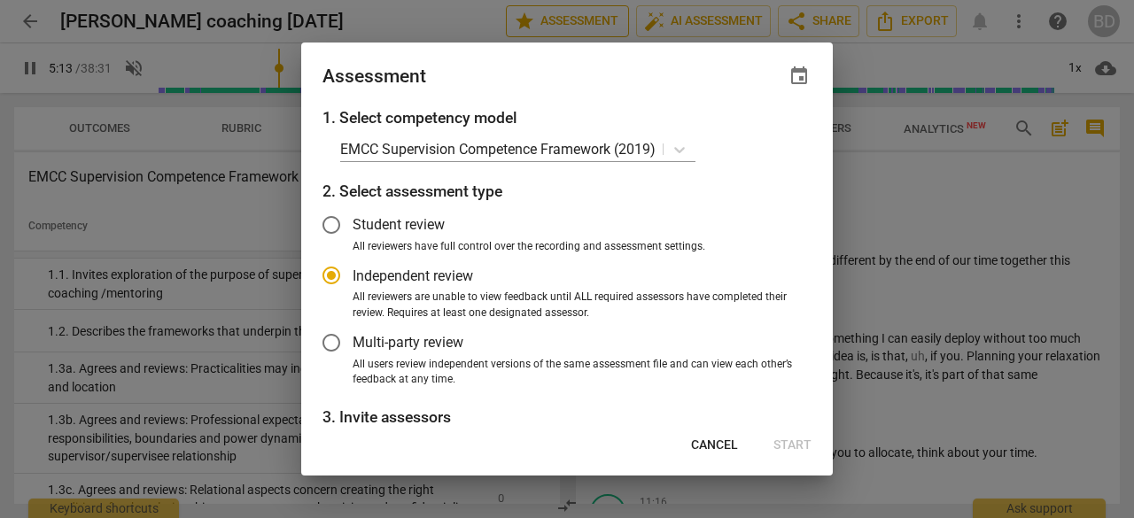
type input "314"
radio input "false"
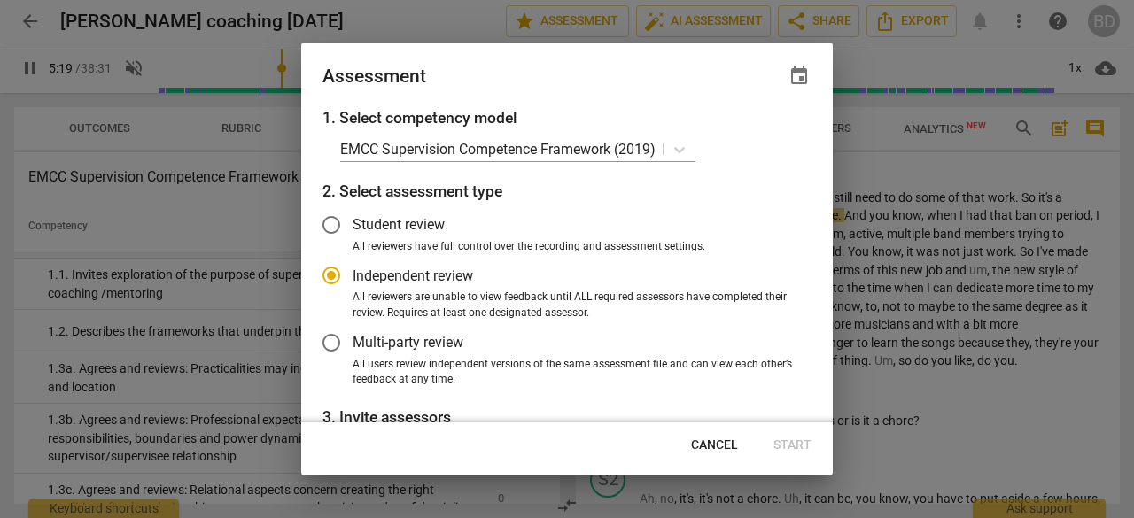
type input "320"
radio input "false"
type input "320"
radio input "false"
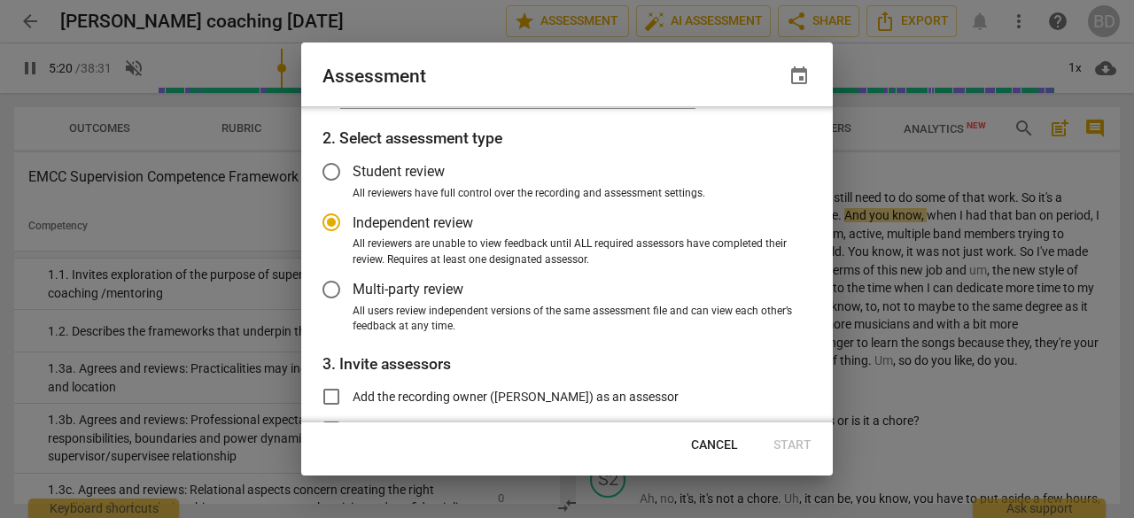
type input "321"
radio input "false"
type input "321"
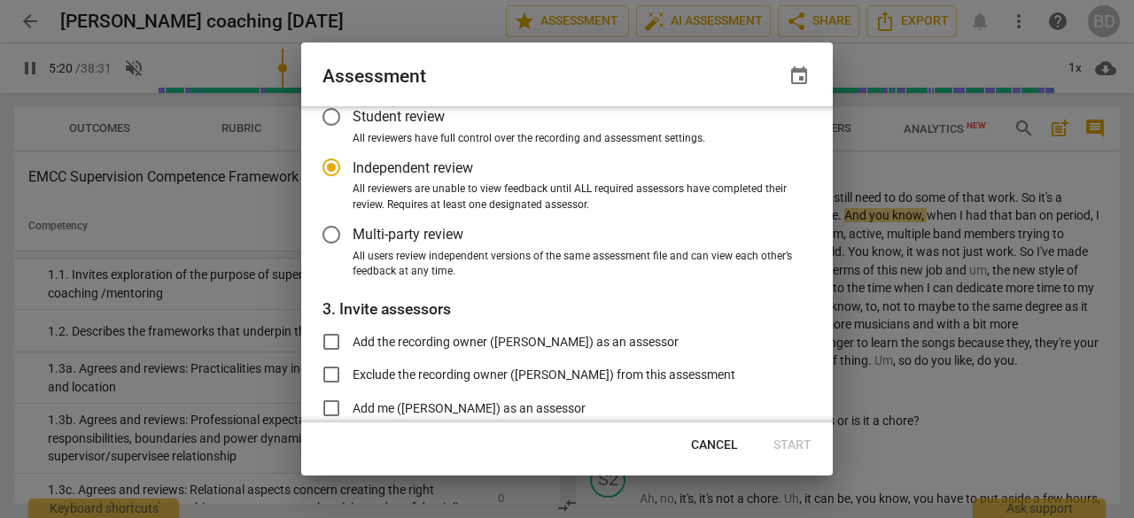
radio input "false"
type input "322"
radio input "false"
type input "322"
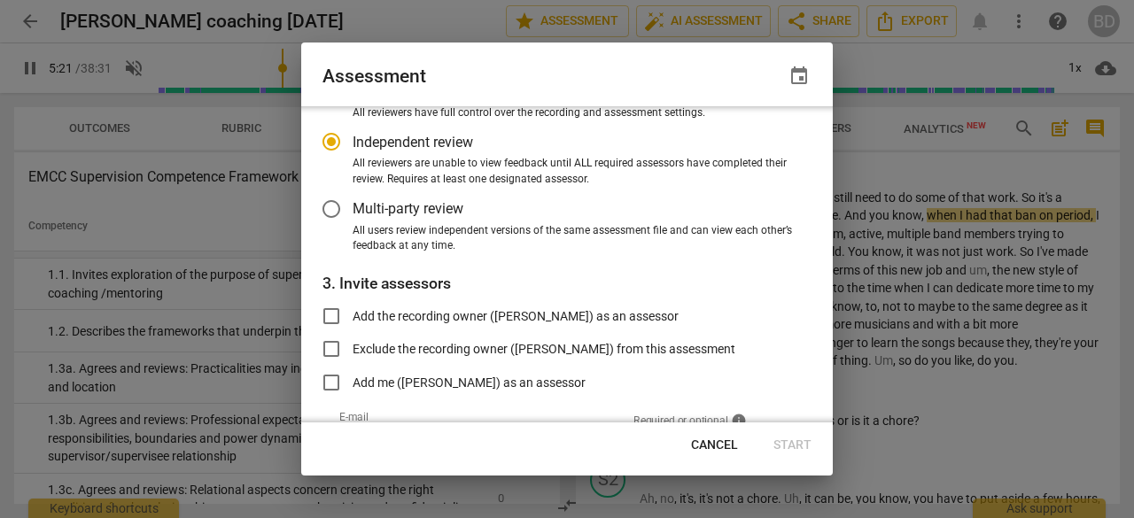
radio input "false"
type input "322"
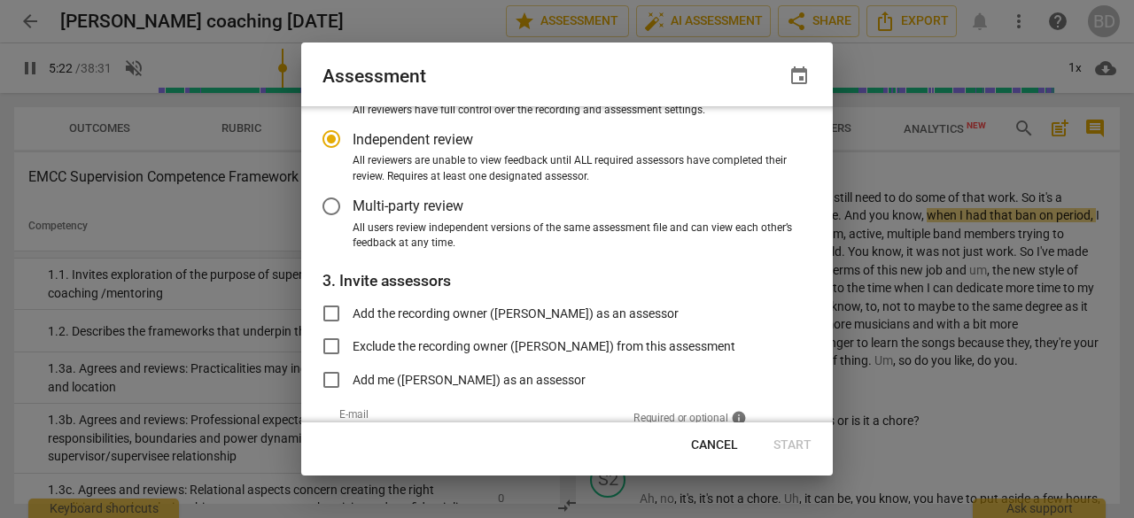
radio input "false"
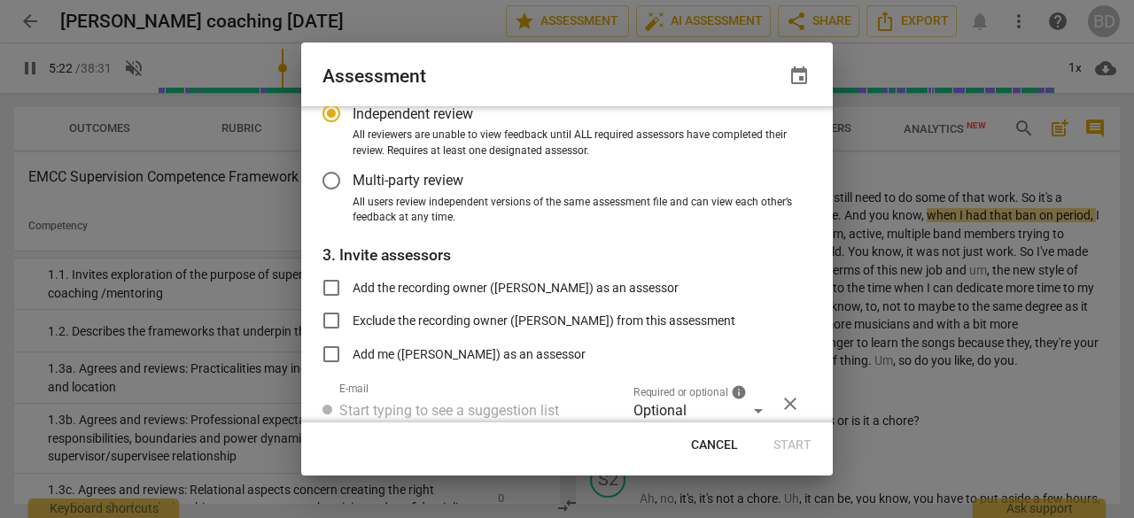
type input "322"
radio input "false"
type input "323"
radio input "false"
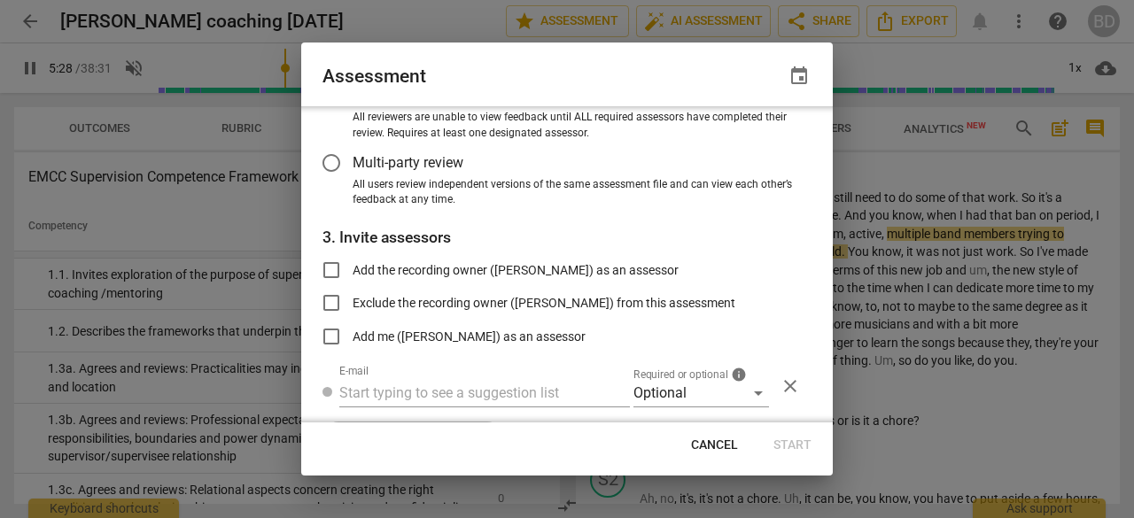
type input "329"
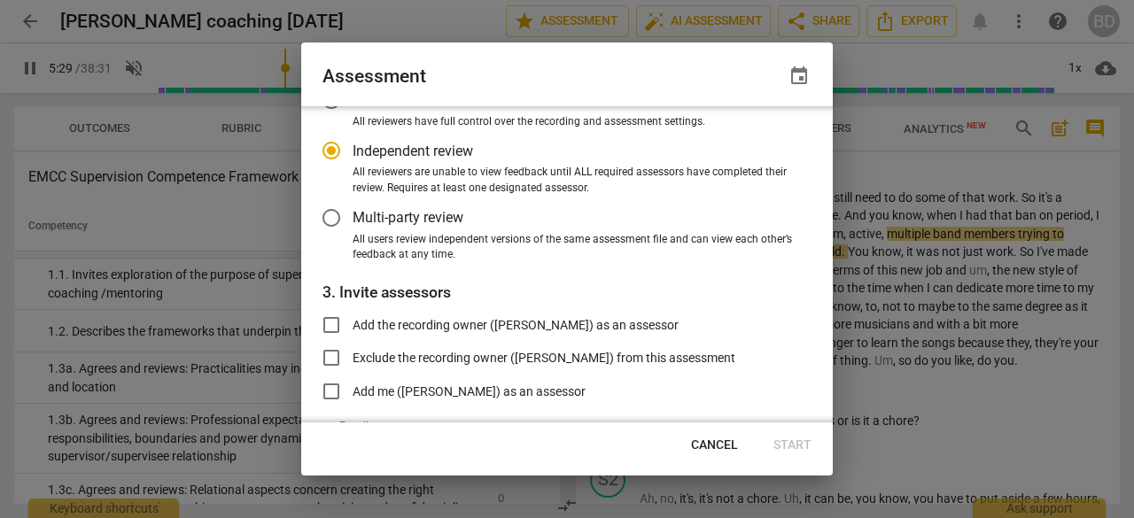
radio input "false"
type input "329"
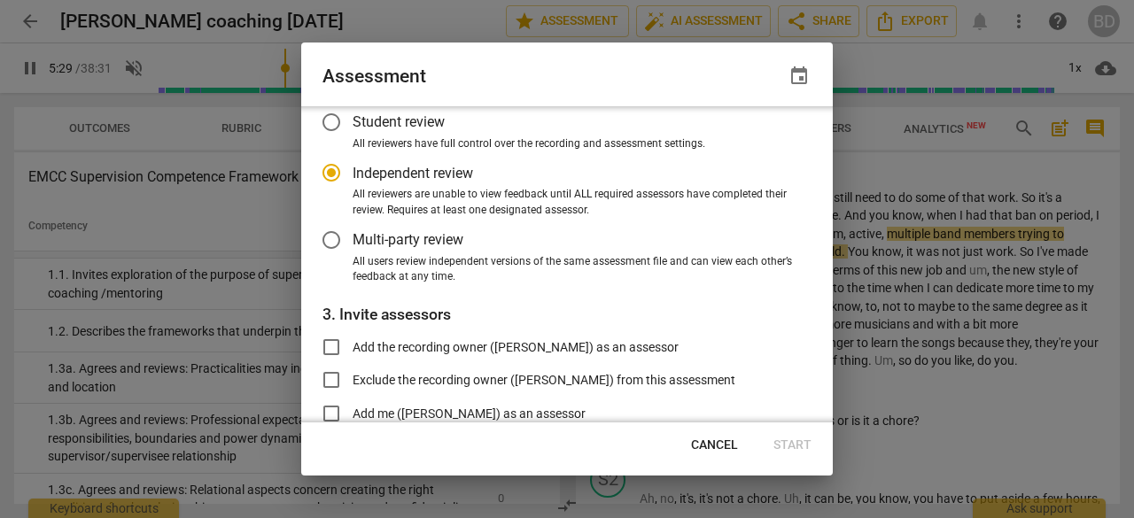
radio input "false"
type input "330"
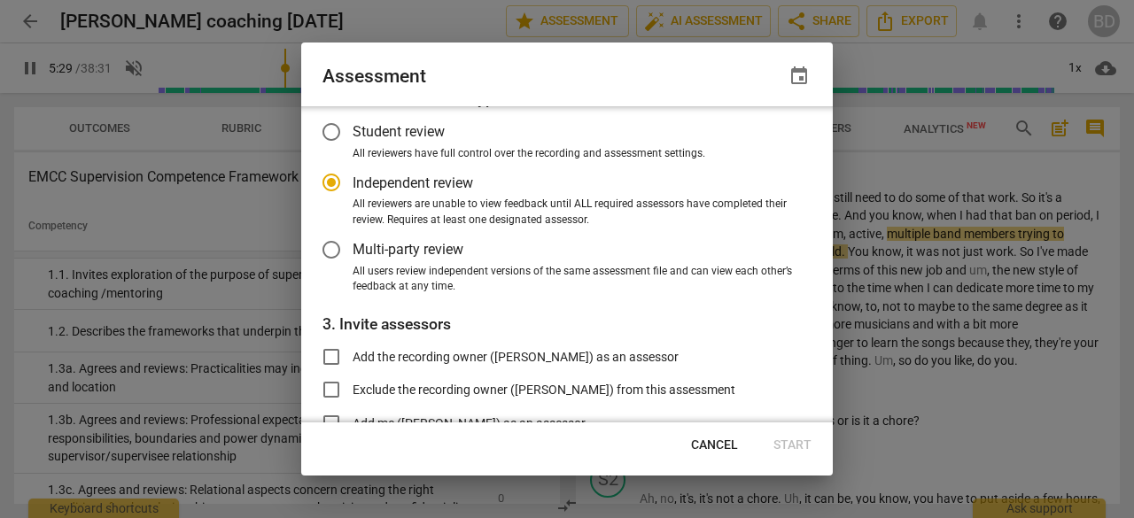
radio input "false"
type input "330"
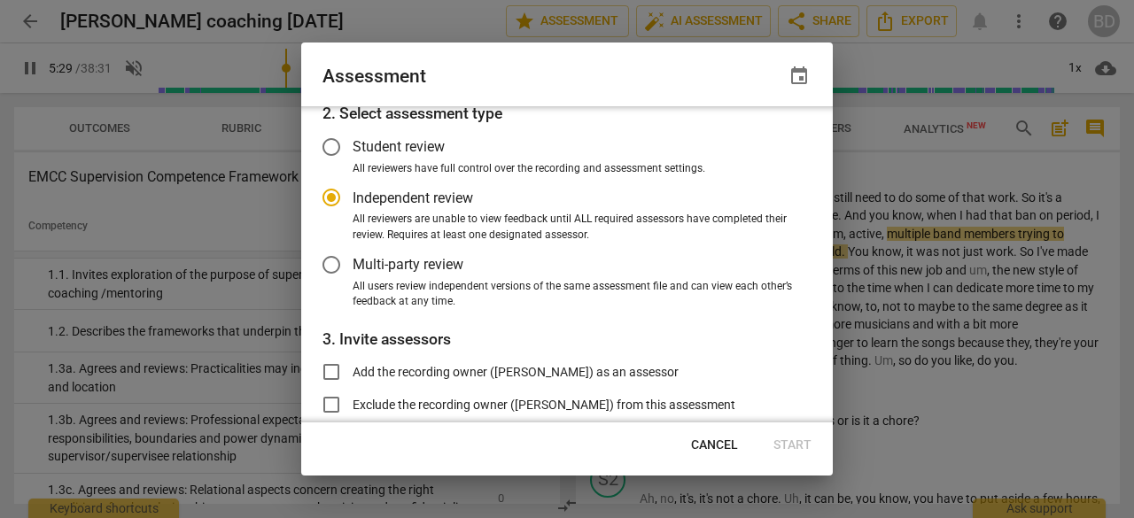
radio input "false"
type input "330"
radio input "false"
type input "331"
radio input "false"
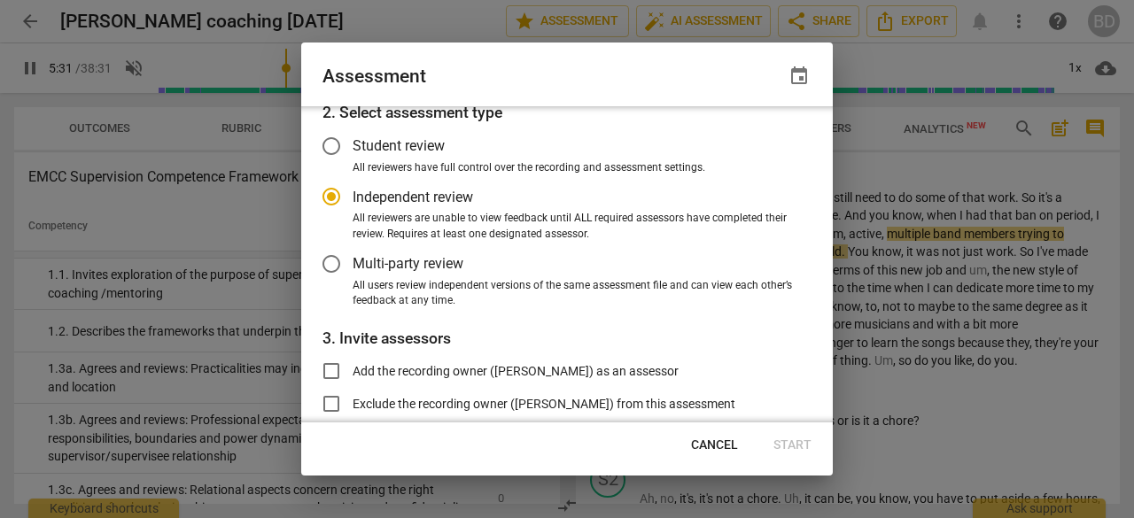
type input "331"
radio input "false"
type input "332"
radio input "false"
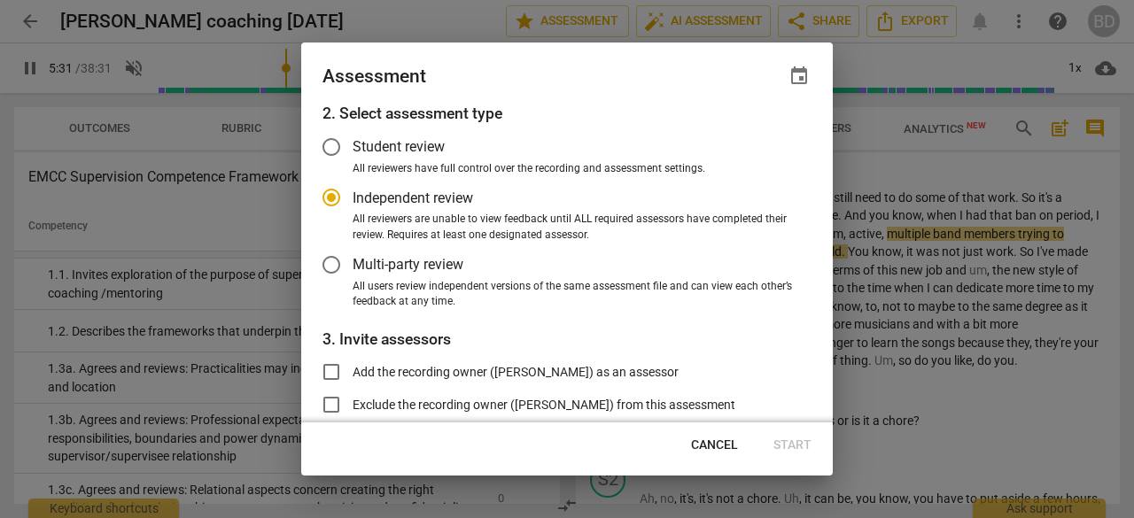
scroll to position [0, 0]
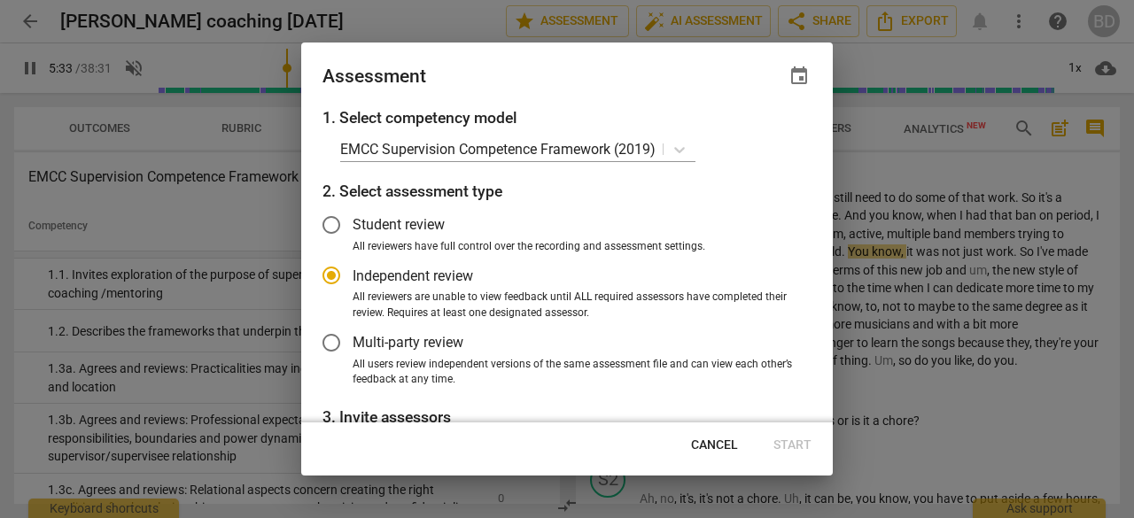
type input "333"
click at [713, 444] on span "Cancel" at bounding box center [714, 446] width 47 height 18
radio input "false"
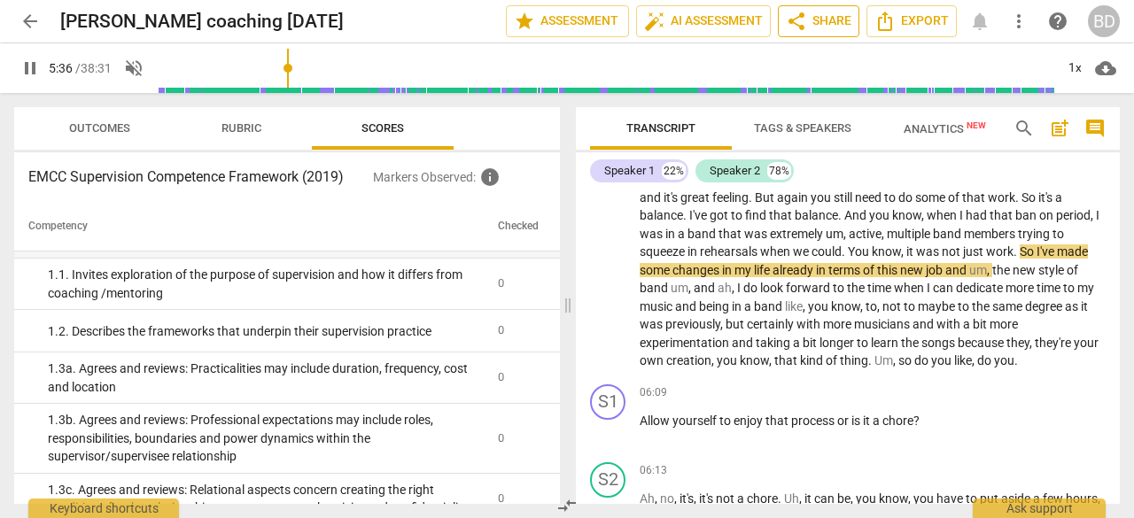
click at [803, 27] on span "share" at bounding box center [796, 21] width 21 height 21
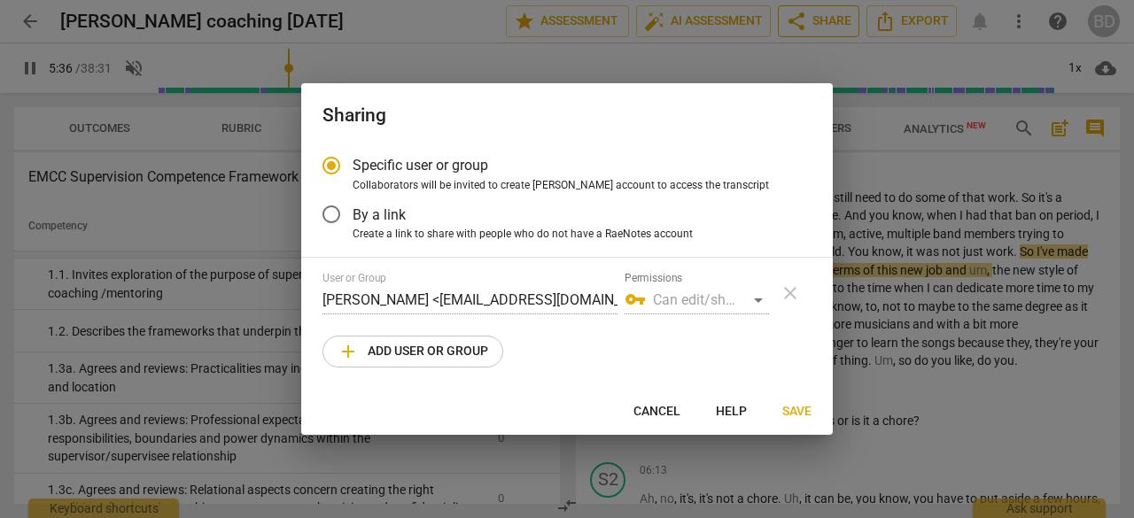
type input "338"
radio input "false"
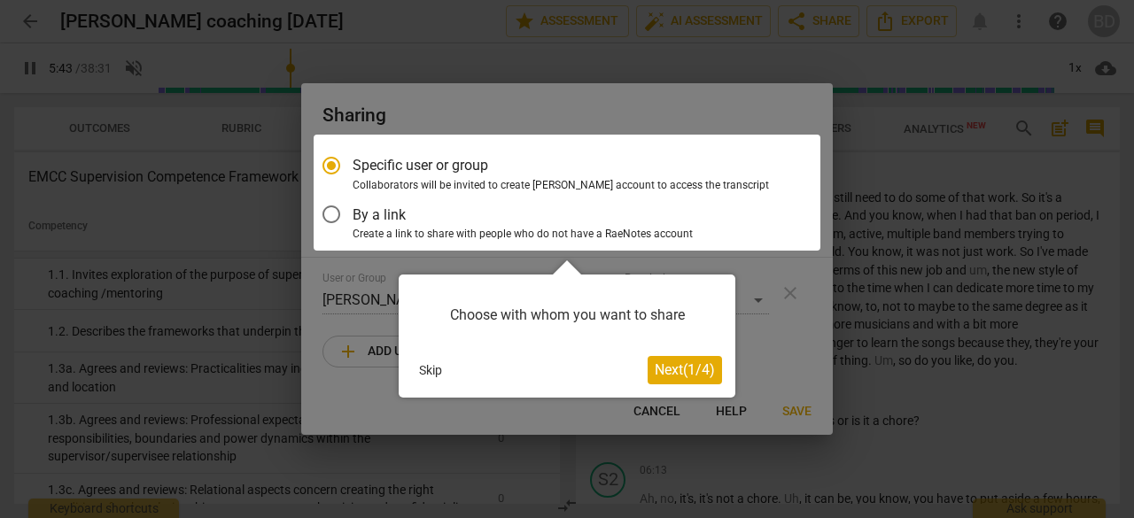
click at [335, 215] on div at bounding box center [567, 193] width 507 height 116
click at [673, 368] on span "Next ( 1 / 4 )" at bounding box center [685, 369] width 60 height 17
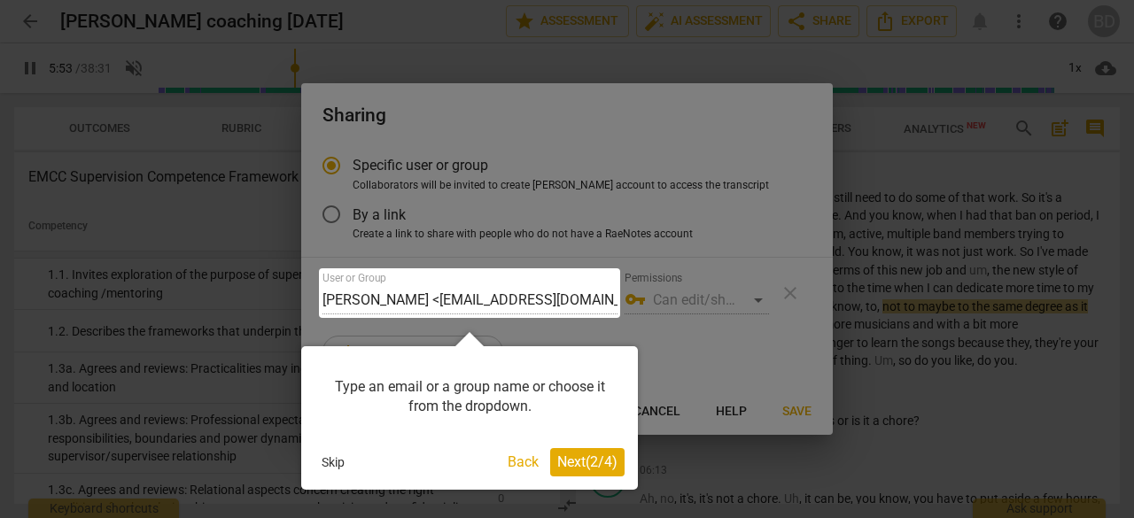
click at [384, 392] on div "Type an email or a group name or choose it from the dropdown." at bounding box center [469, 397] width 310 height 75
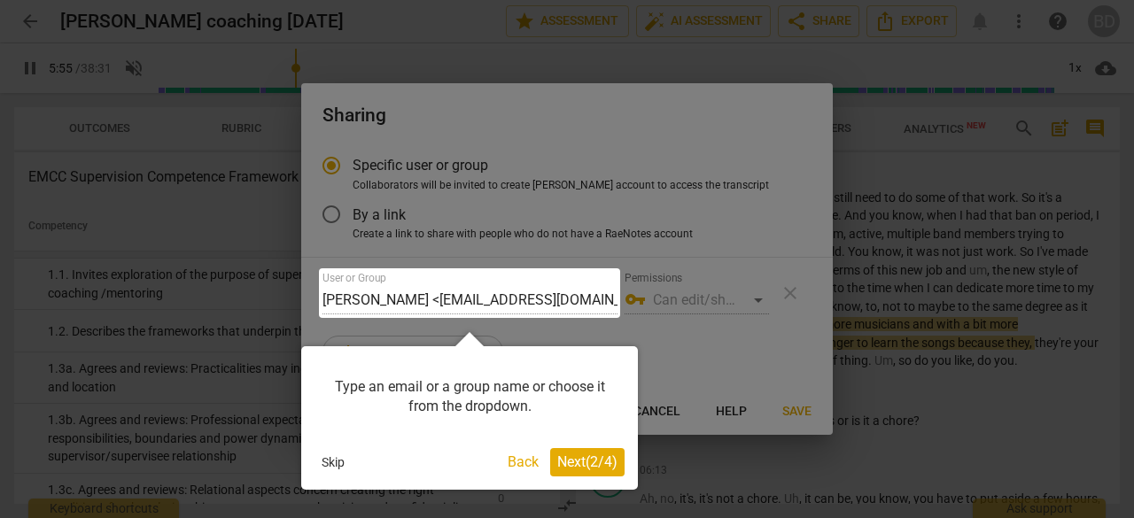
click at [340, 384] on div "Type an email or a group name or choose it from the dropdown." at bounding box center [469, 397] width 310 height 75
click at [409, 300] on div at bounding box center [469, 293] width 301 height 50
click at [345, 290] on div at bounding box center [469, 293] width 301 height 50
click at [578, 465] on span "Next ( 2 / 4 )" at bounding box center [587, 462] width 60 height 17
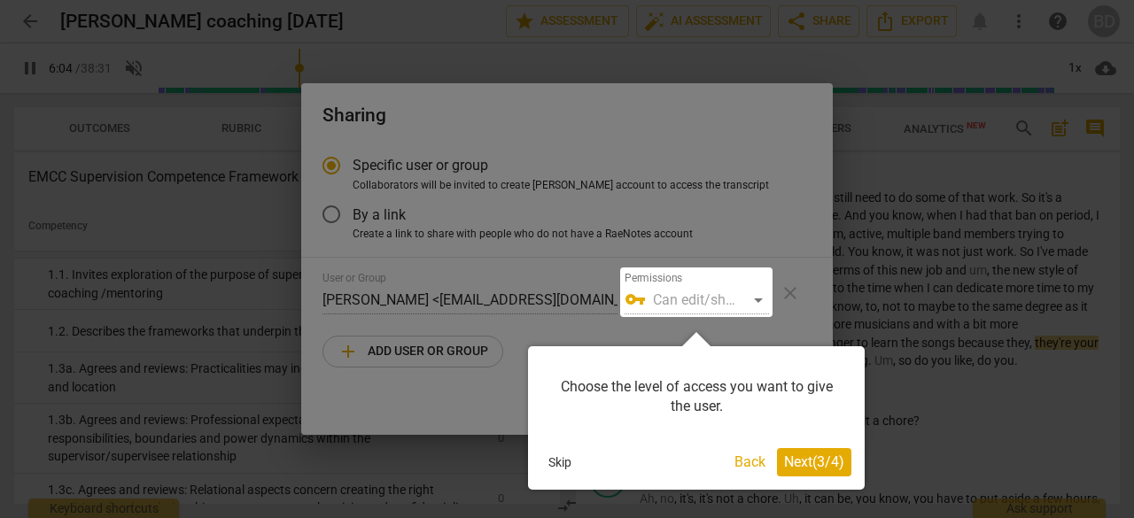
click at [735, 461] on button "Back" at bounding box center [749, 462] width 45 height 28
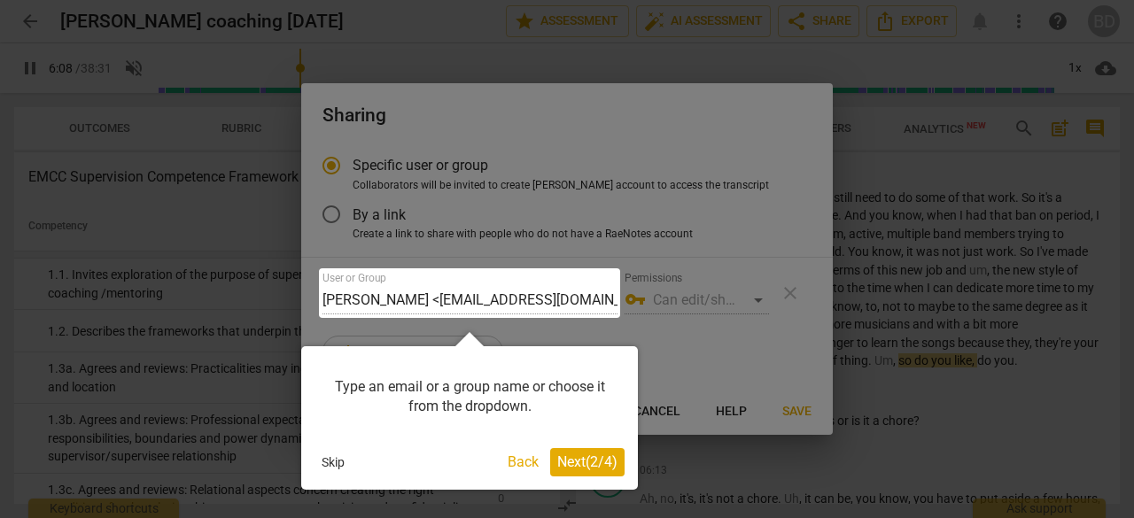
click at [408, 299] on div at bounding box center [469, 293] width 301 height 50
click at [445, 396] on div "Type an email or a group name or choose it from the dropdown." at bounding box center [469, 397] width 310 height 75
drag, startPoint x: 446, startPoint y: 398, endPoint x: 449, endPoint y: 372, distance: 25.8
click at [447, 393] on div "Type an email or a group name or choose it from the dropdown." at bounding box center [469, 397] width 310 height 75
click at [523, 458] on button "Back" at bounding box center [522, 462] width 45 height 28
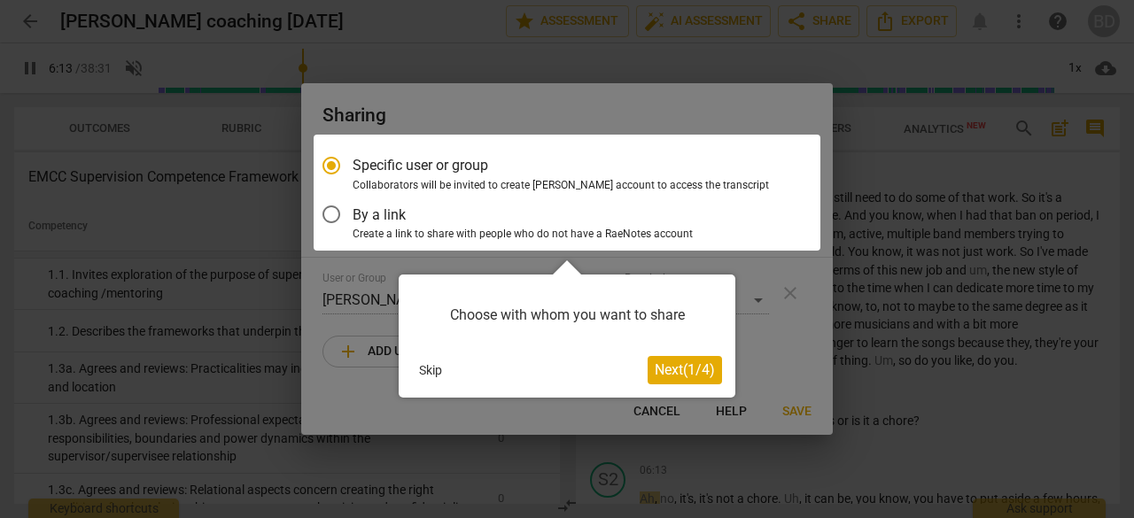
scroll to position [2627, 0]
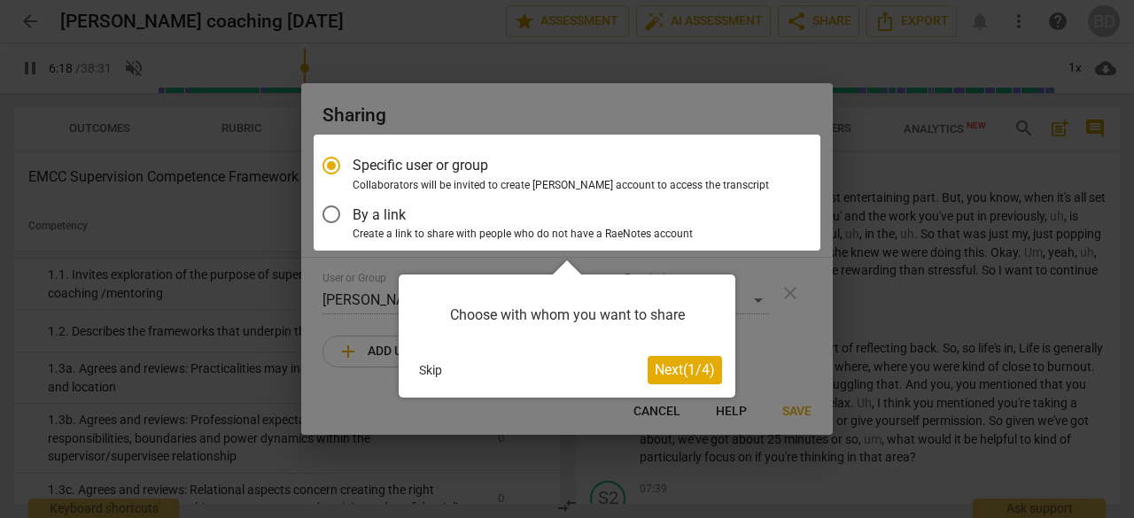
click at [333, 206] on div at bounding box center [567, 193] width 507 height 116
click at [332, 167] on div at bounding box center [567, 193] width 507 height 116
click at [668, 364] on span "Next ( 1 / 4 )" at bounding box center [685, 369] width 60 height 17
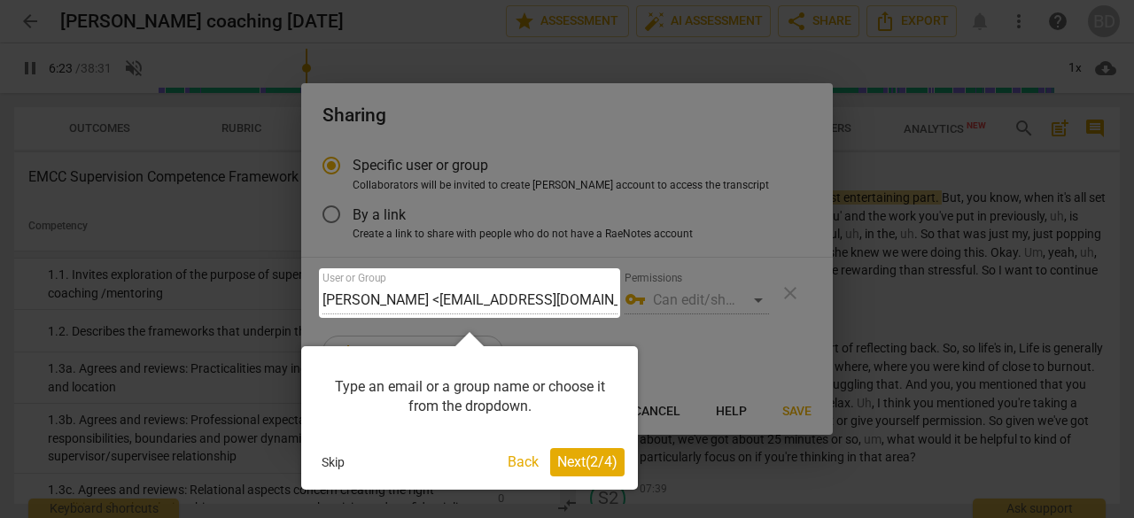
click at [903, 182] on div at bounding box center [567, 259] width 1134 height 518
click at [335, 460] on button "Skip" at bounding box center [332, 462] width 37 height 27
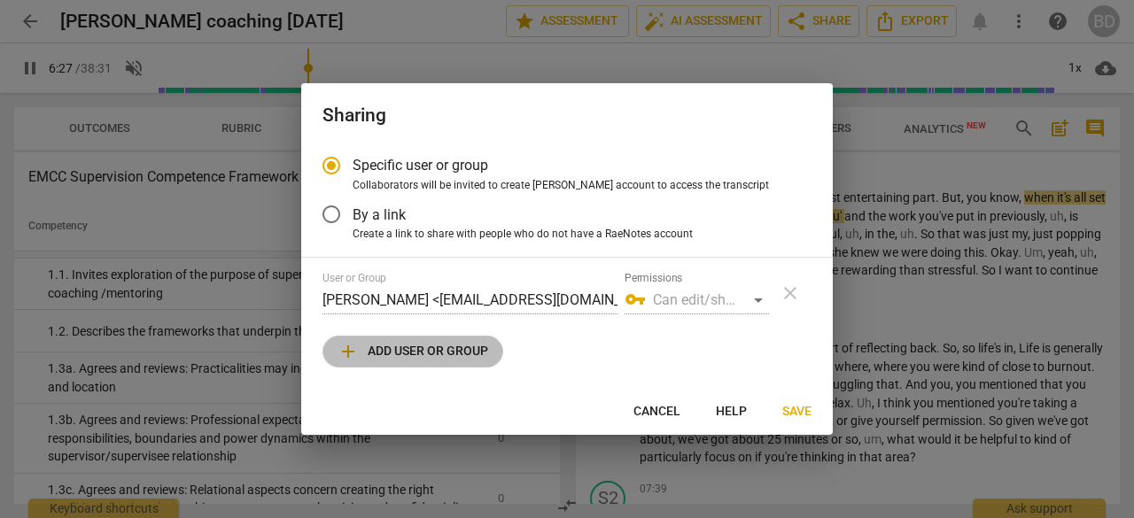
click at [350, 348] on span "add" at bounding box center [347, 351] width 21 height 21
type input "388"
radio input "false"
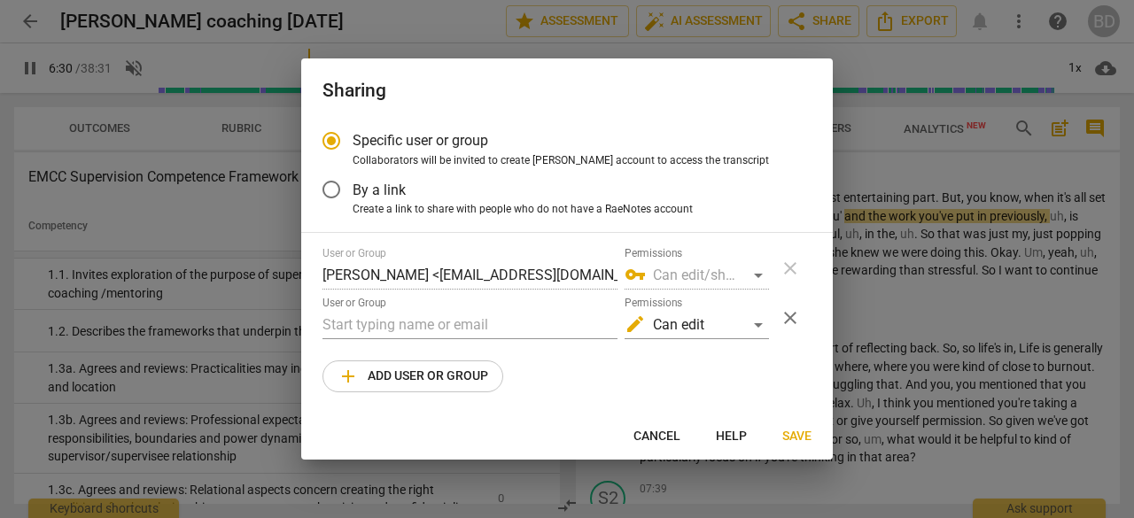
click at [663, 436] on span "Cancel" at bounding box center [656, 437] width 47 height 18
type input "391"
radio input "false"
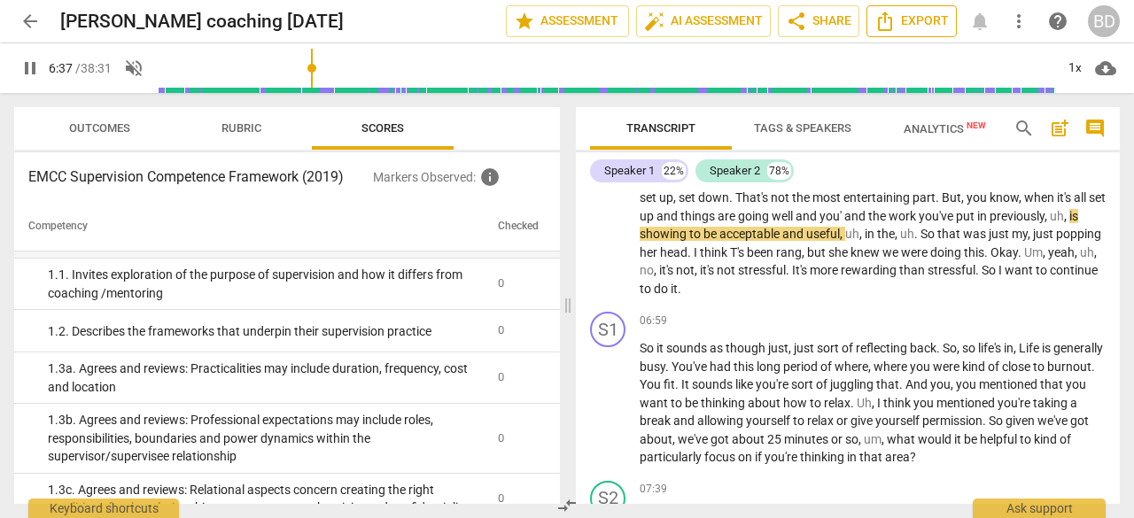
click at [887, 22] on icon "Export" at bounding box center [884, 21] width 21 height 21
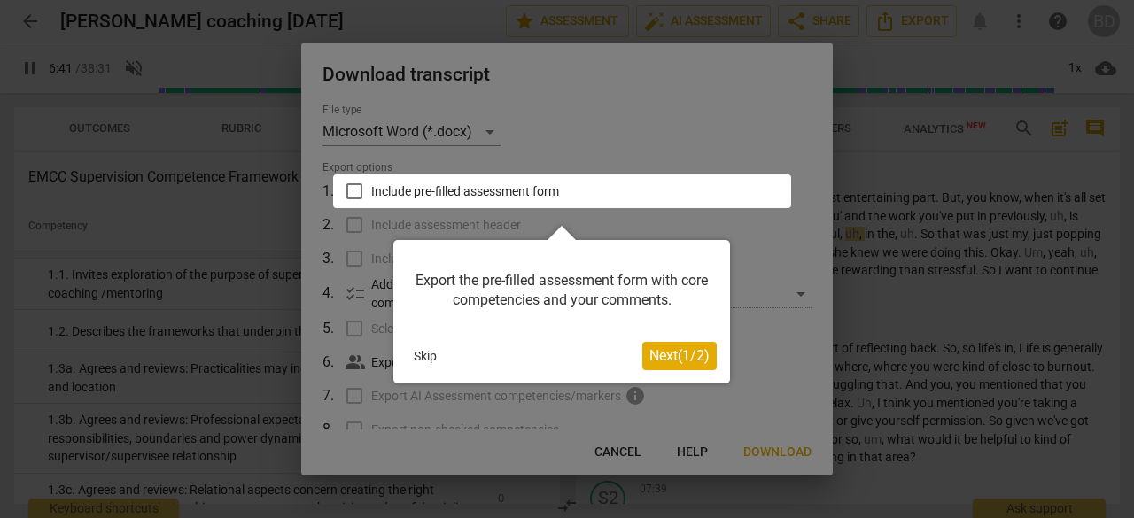
click at [617, 449] on div at bounding box center [567, 259] width 1134 height 518
click at [420, 352] on button "Skip" at bounding box center [425, 356] width 37 height 27
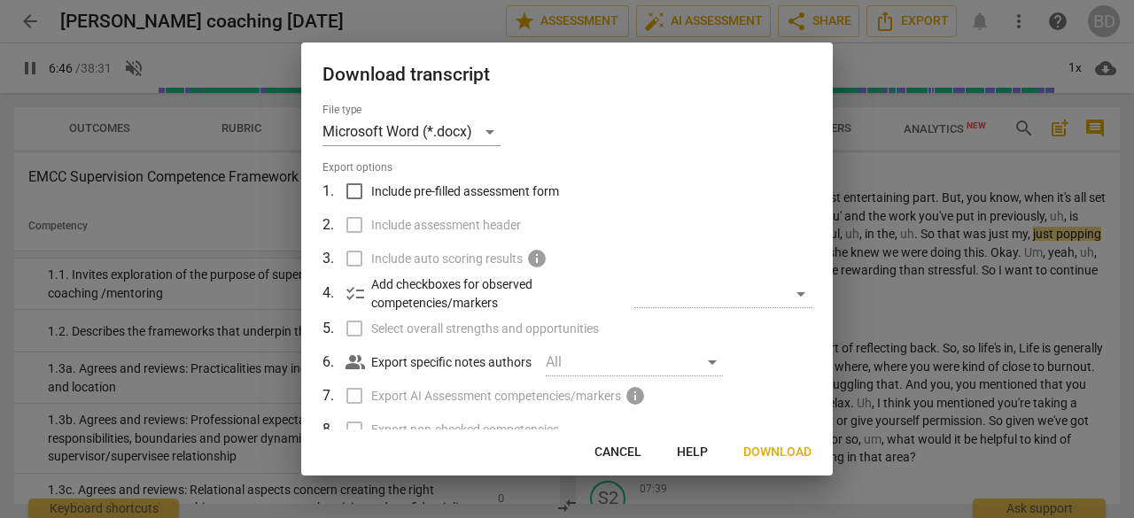
click at [619, 441] on button "Cancel" at bounding box center [617, 453] width 75 height 32
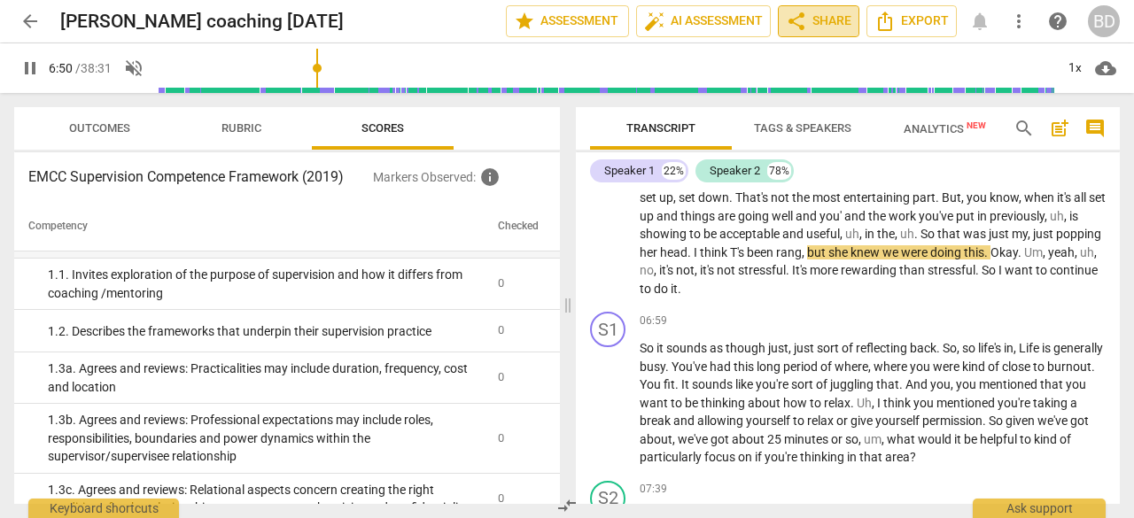
click at [800, 22] on span "share" at bounding box center [796, 21] width 21 height 21
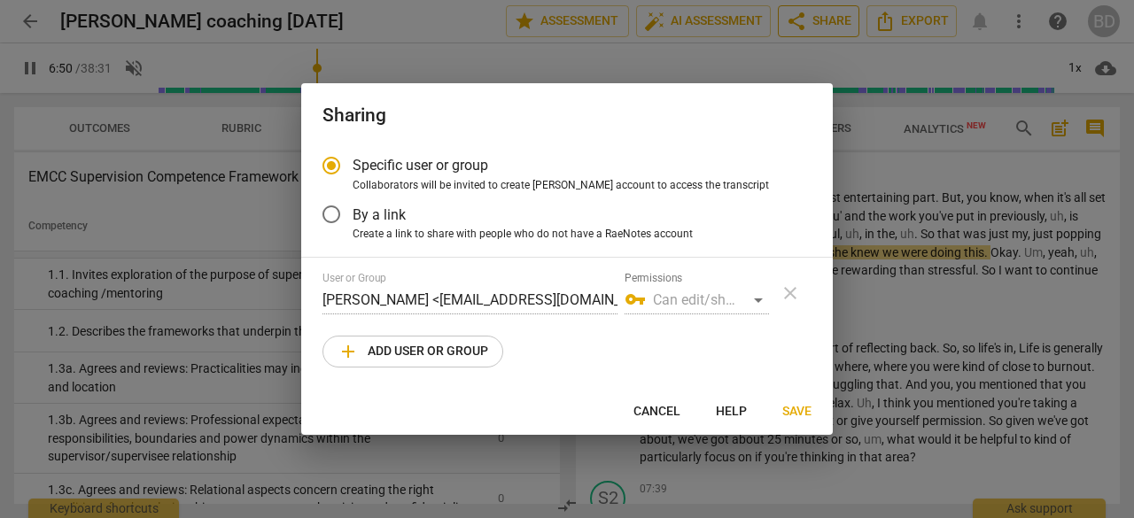
type input "411"
radio input "false"
click at [755, 300] on div "vpn_key Can edit/share" at bounding box center [696, 300] width 144 height 28
click at [651, 292] on div "vpn_key Can edit/share" at bounding box center [696, 300] width 144 height 28
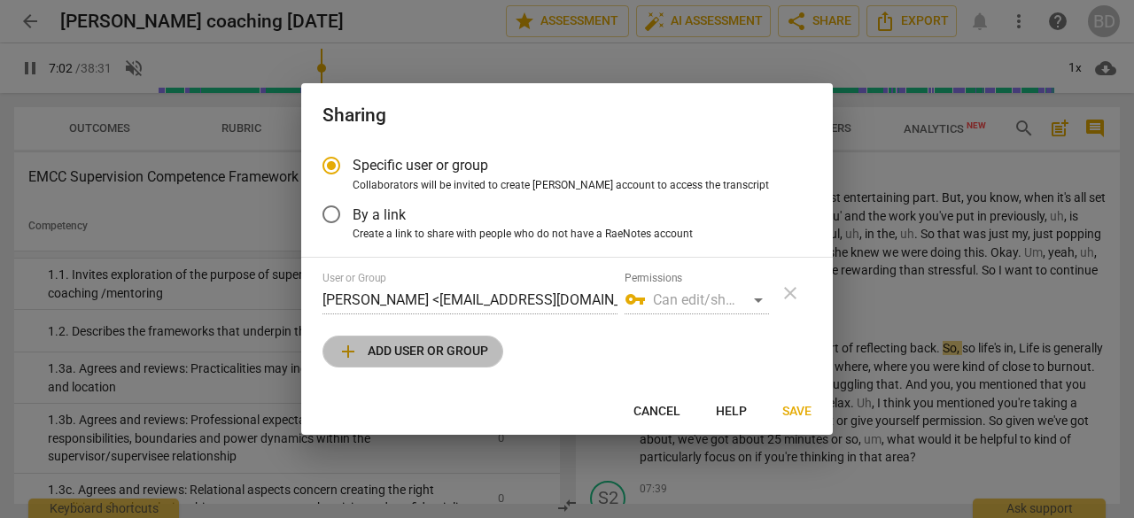
click at [347, 352] on span "add" at bounding box center [347, 351] width 21 height 21
type input "422"
radio input "false"
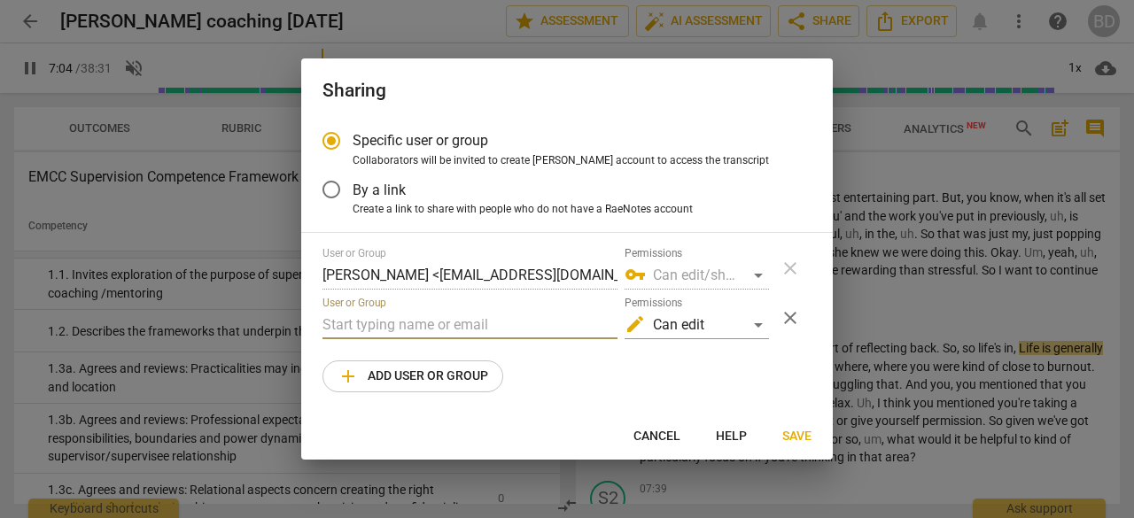
click at [349, 323] on input "text" at bounding box center [469, 325] width 295 height 28
type input "425"
type input "r"
type input "426"
type input "ru"
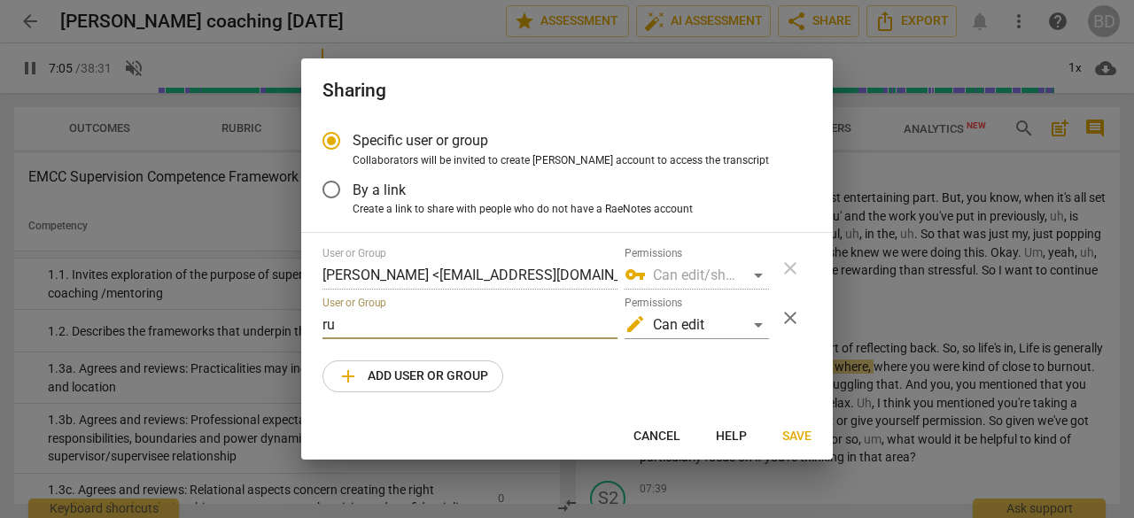
type input "426"
type input "rut"
type input "426"
type input "[PERSON_NAME]"
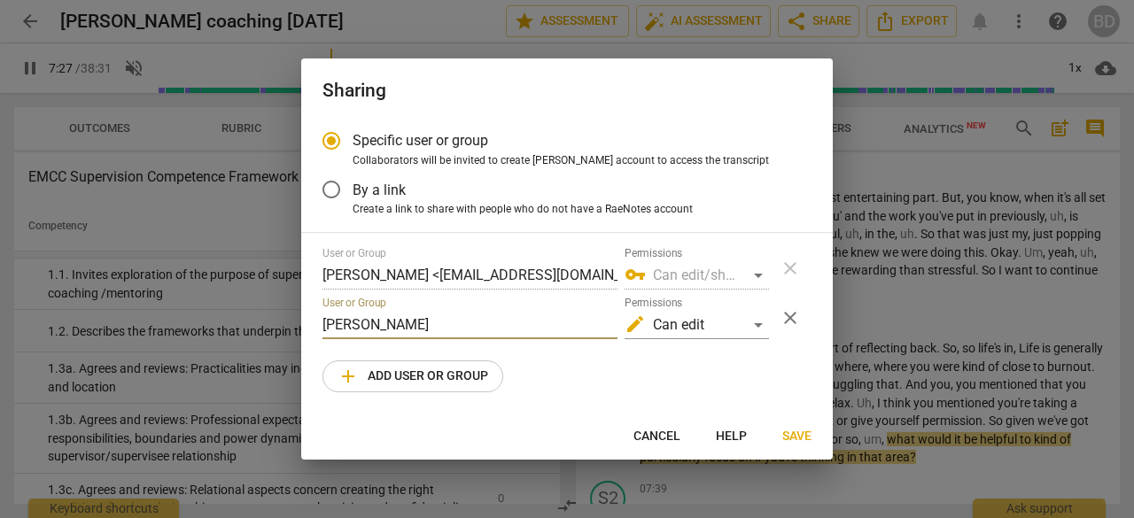
type input "448"
type input "[PERSON_NAME]@"
type input "450"
type input "[PERSON_NAME]@3"
type input "450"
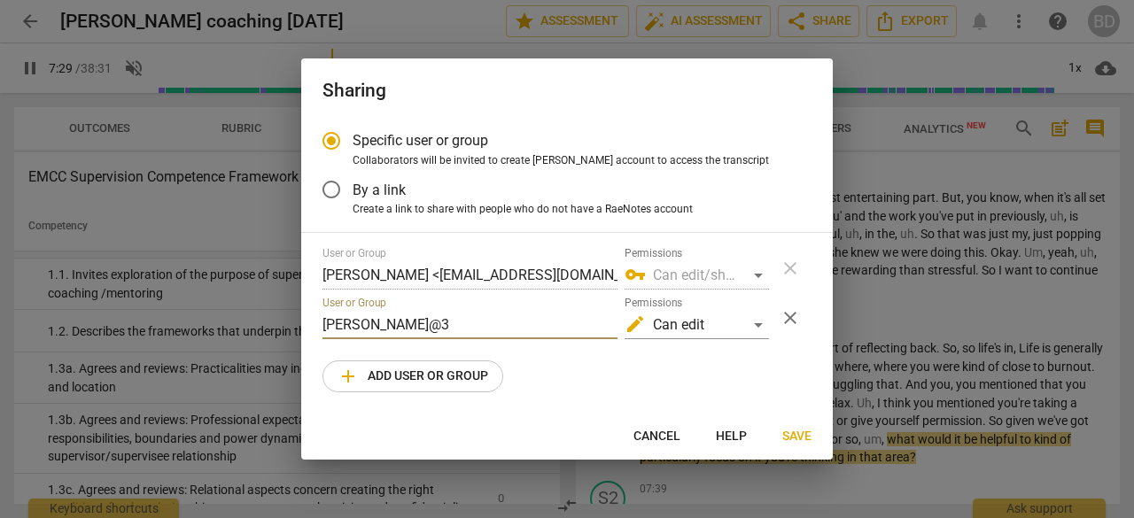
type input "[PERSON_NAME]@3d"
type input "450"
type input "[PERSON_NAME]@3dc"
type input "451"
type input "[PERSON_NAME]@3dcoa"
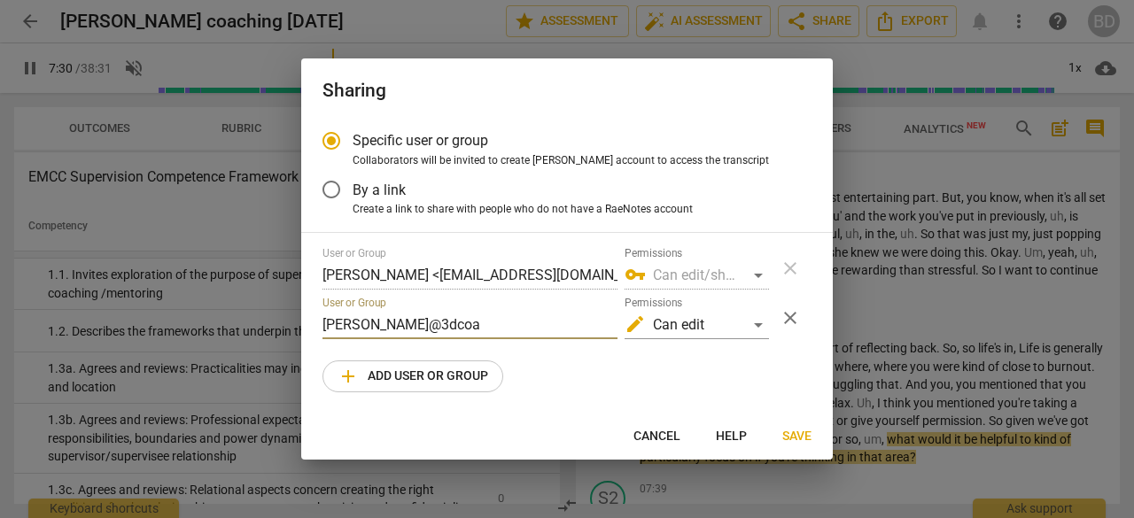
type input "451"
type input "[PERSON_NAME]@3dcoach"
type input "451"
type input "[PERSON_NAME]@3dcoachi"
type input "452"
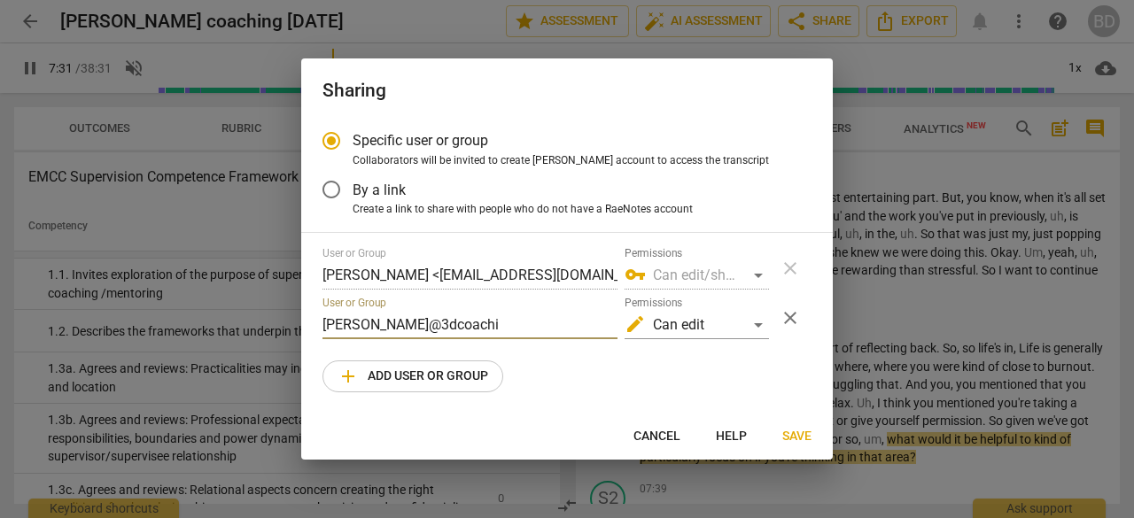
type input "[PERSON_NAME]@3dcoachin"
type input "452"
type input "[PERSON_NAME]@3dcoaching"
type input "454"
type input "[PERSON_NAME]@3dcoaching."
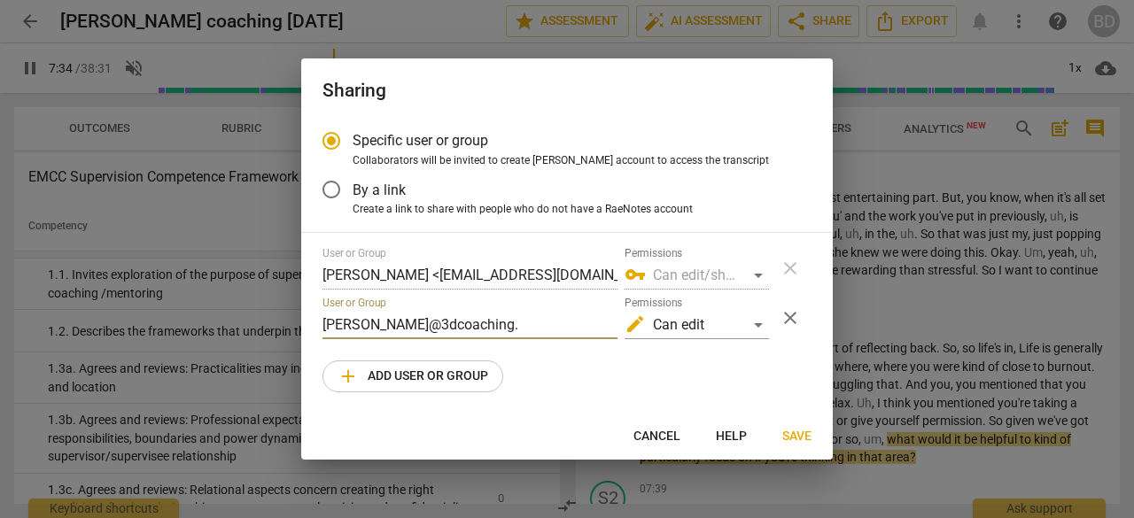
type input "454"
type input "[PERSON_NAME][EMAIL_ADDRESS][DOMAIN_NAME]"
type input "455"
type input "[PERSON_NAME][EMAIL_ADDRESS][DOMAIN_NAME]"
click at [349, 323] on input "[PERSON_NAME][EMAIL_ADDRESS][DOMAIN_NAME]" at bounding box center [469, 325] width 295 height 28
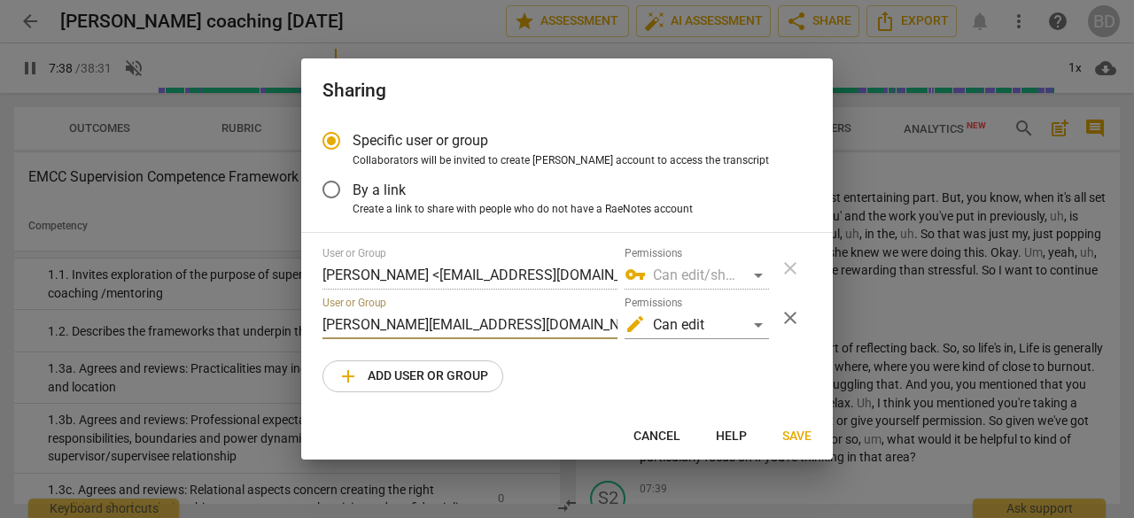
type input "459"
type input "[PERSON_NAME][EMAIL_ADDRESS][DOMAIN_NAME]"
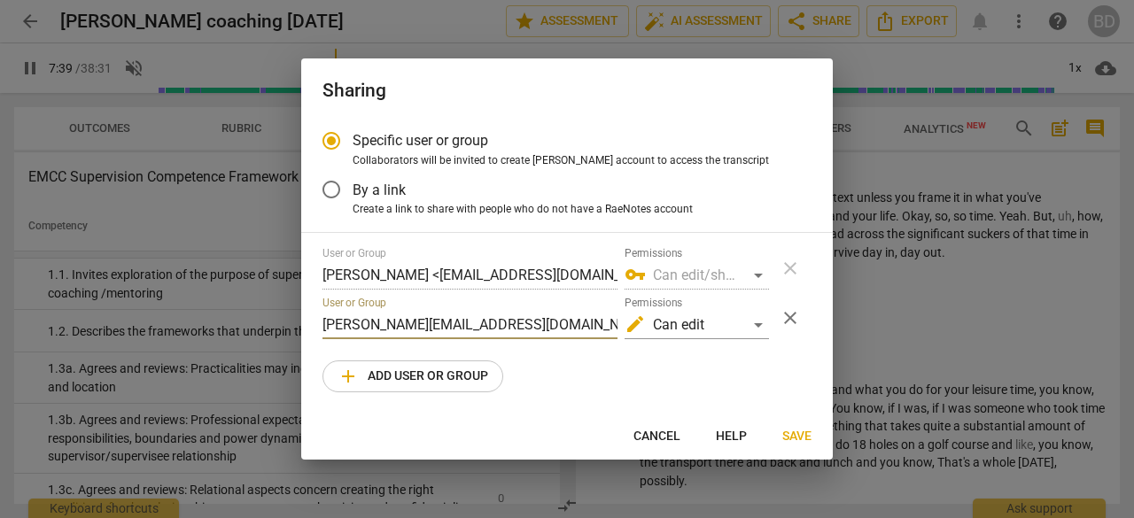
click at [798, 436] on span "Save" at bounding box center [796, 437] width 29 height 18
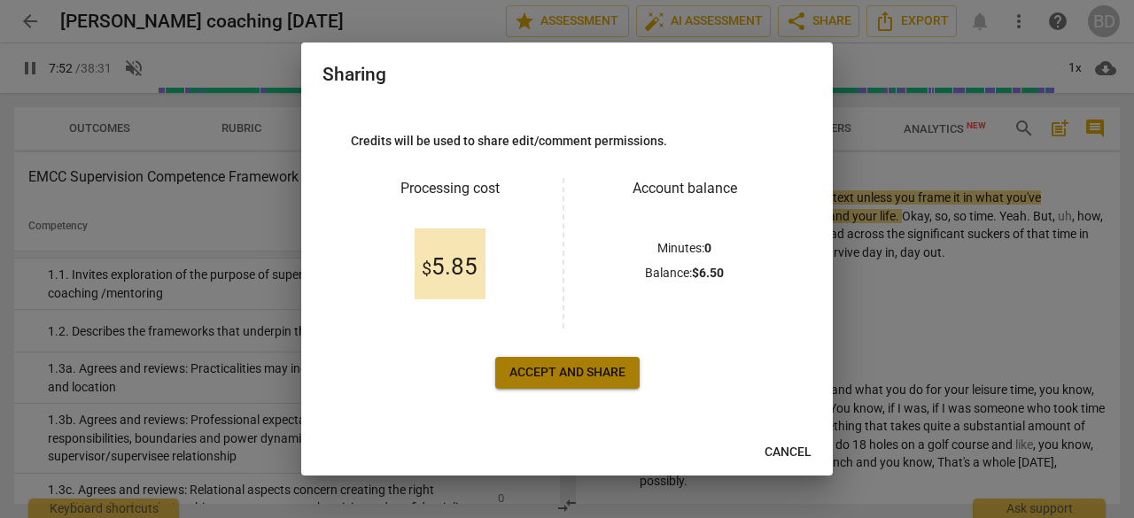
click at [535, 371] on span "Accept and share" at bounding box center [567, 373] width 116 height 18
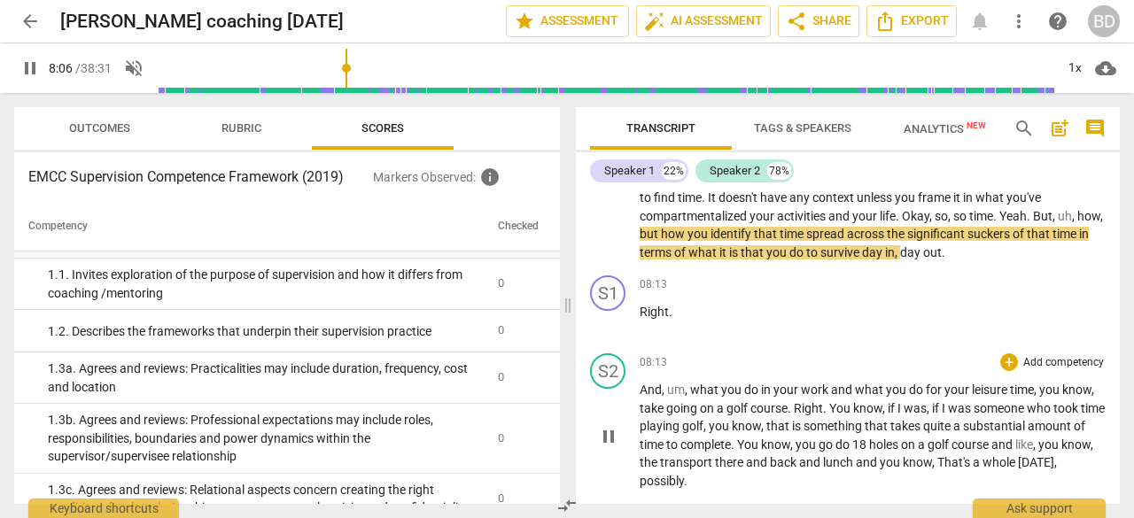
click at [790, 452] on span "know" at bounding box center [775, 445] width 29 height 14
click at [795, 315] on div "08:13 + Add competency keyboard_arrow_right Right ." at bounding box center [873, 307] width 466 height 64
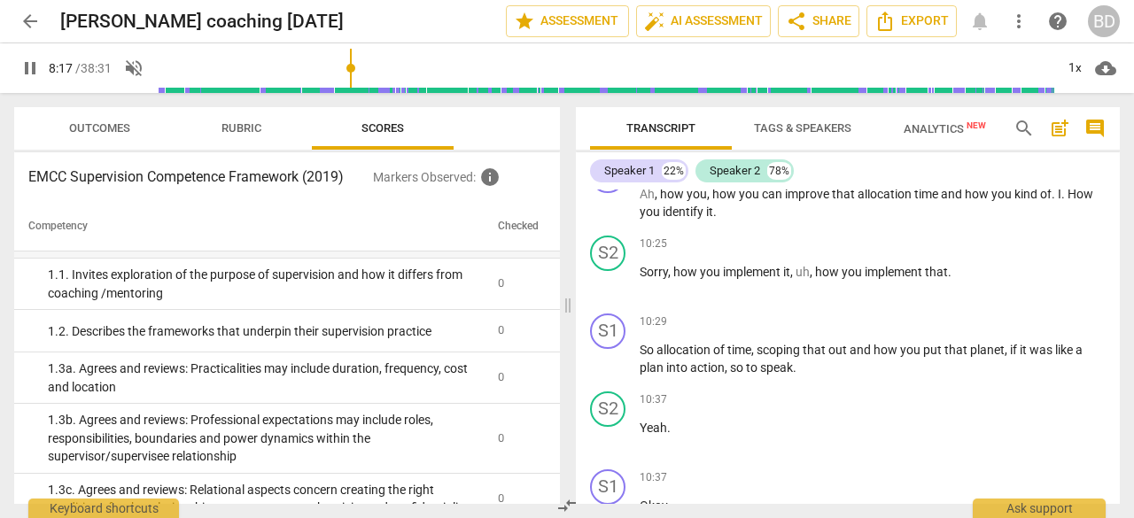
scroll to position [4260, 0]
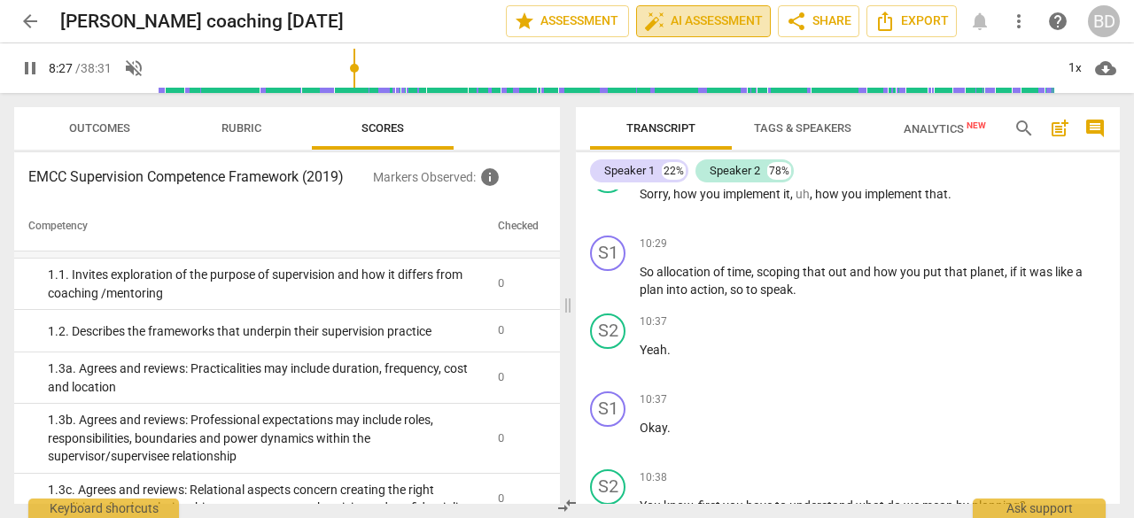
click at [711, 25] on span "auto_fix_high AI Assessment" at bounding box center [703, 21] width 119 height 21
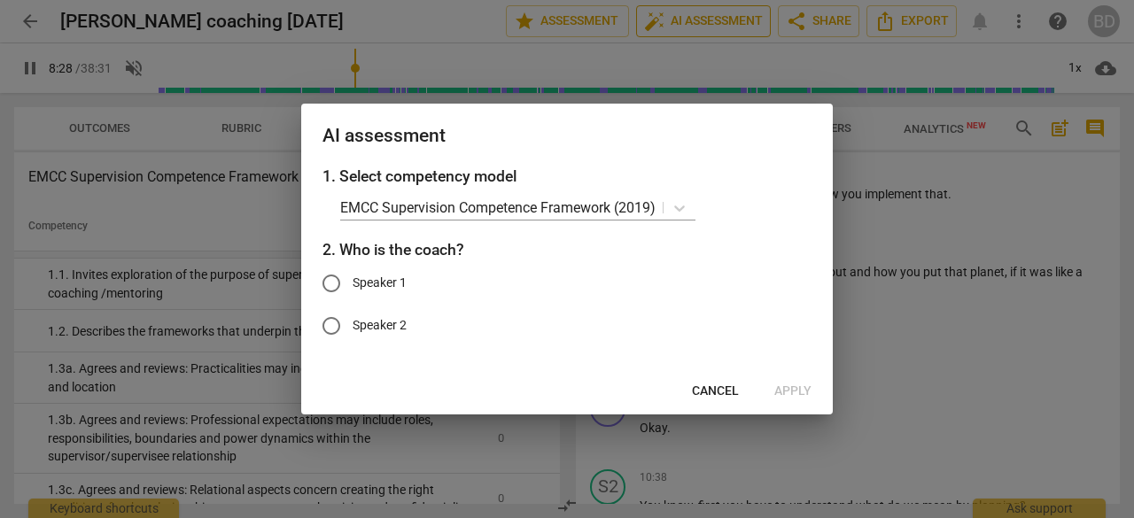
scroll to position [3212, 0]
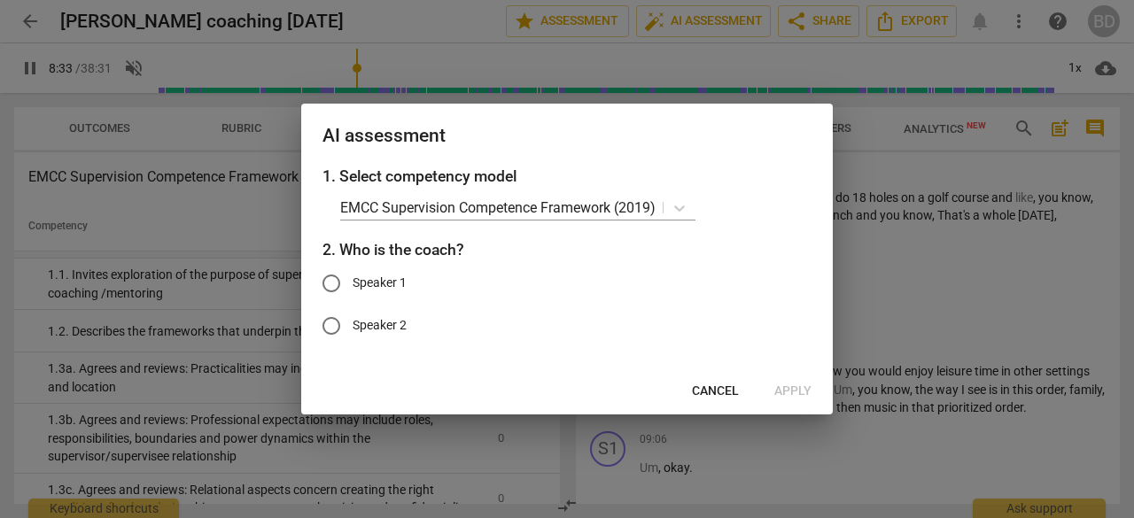
type input "514"
click at [334, 283] on input "Speaker 1" at bounding box center [331, 283] width 43 height 43
radio input "true"
click at [716, 386] on span "Cancel" at bounding box center [715, 392] width 47 height 18
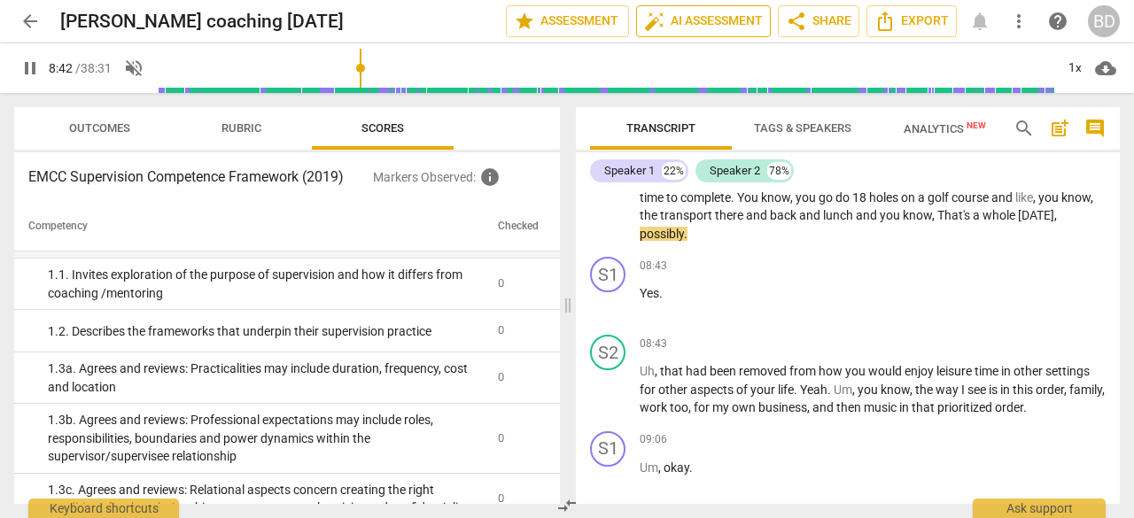
click at [726, 18] on span "auto_fix_high AI Assessment" at bounding box center [703, 21] width 119 height 21
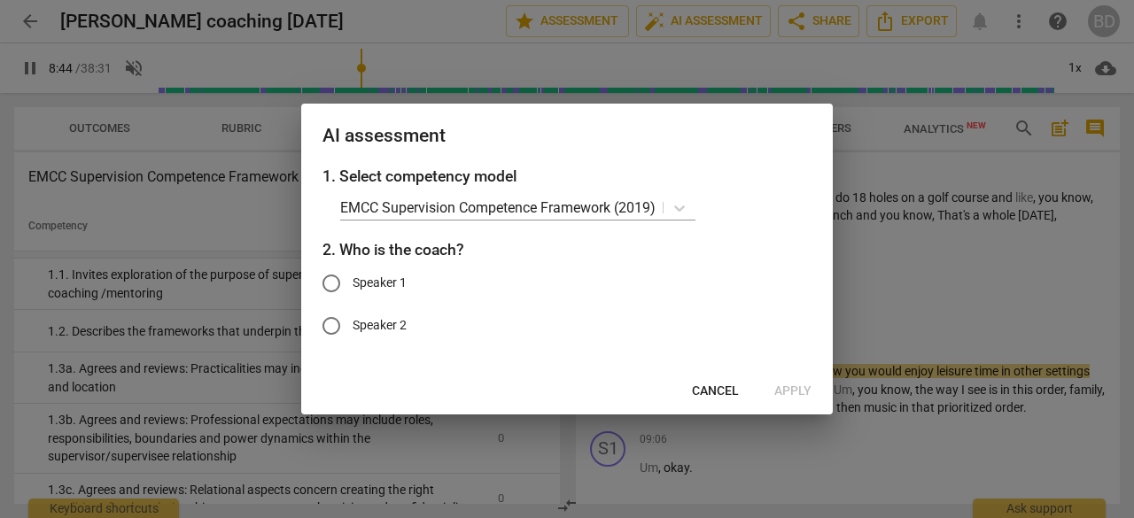
type input "525"
click at [333, 283] on input "Speaker 1" at bounding box center [331, 283] width 43 height 43
radio input "true"
click at [790, 392] on span "Apply" at bounding box center [792, 392] width 37 height 18
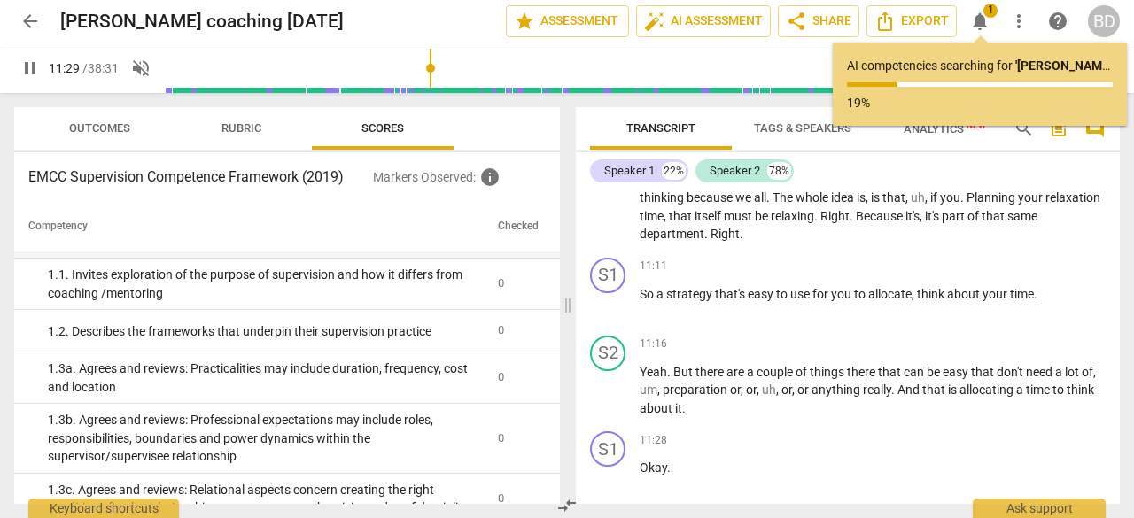
scroll to position [5107, 0]
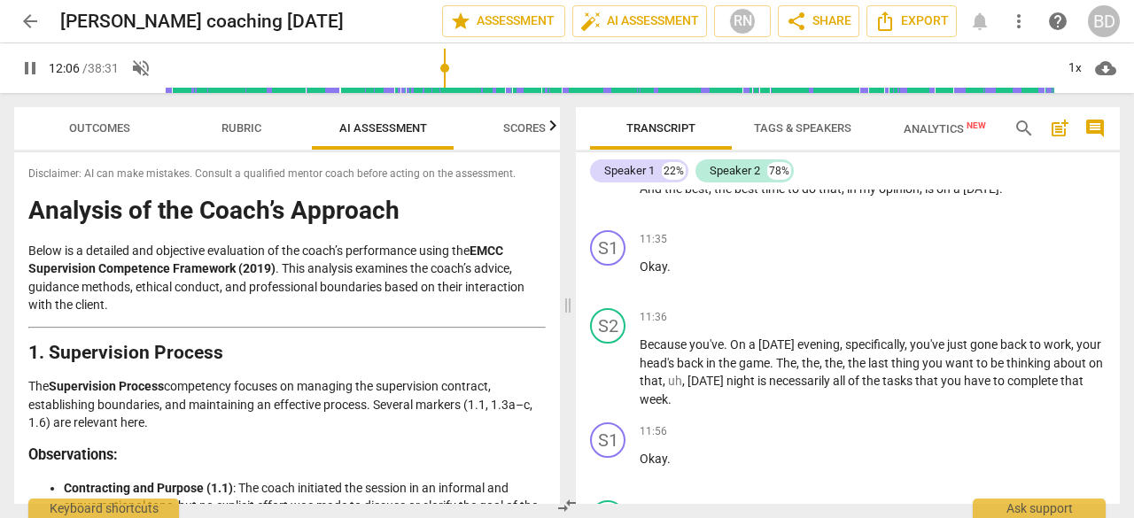
type input "727"
click at [572, 5] on button "auto_fix_high AI Assessment" at bounding box center [639, 21] width 135 height 32
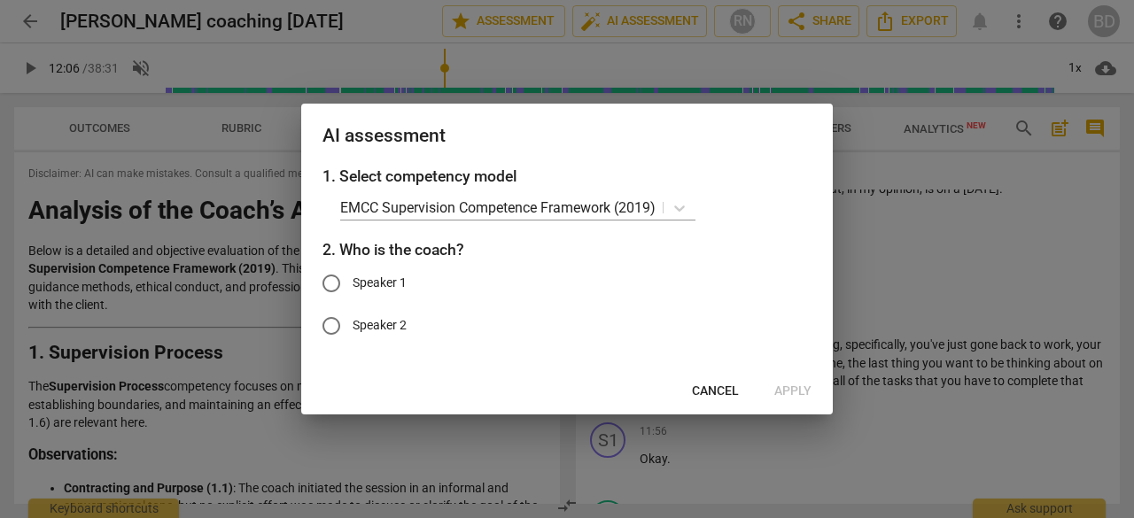
scroll to position [5465, 0]
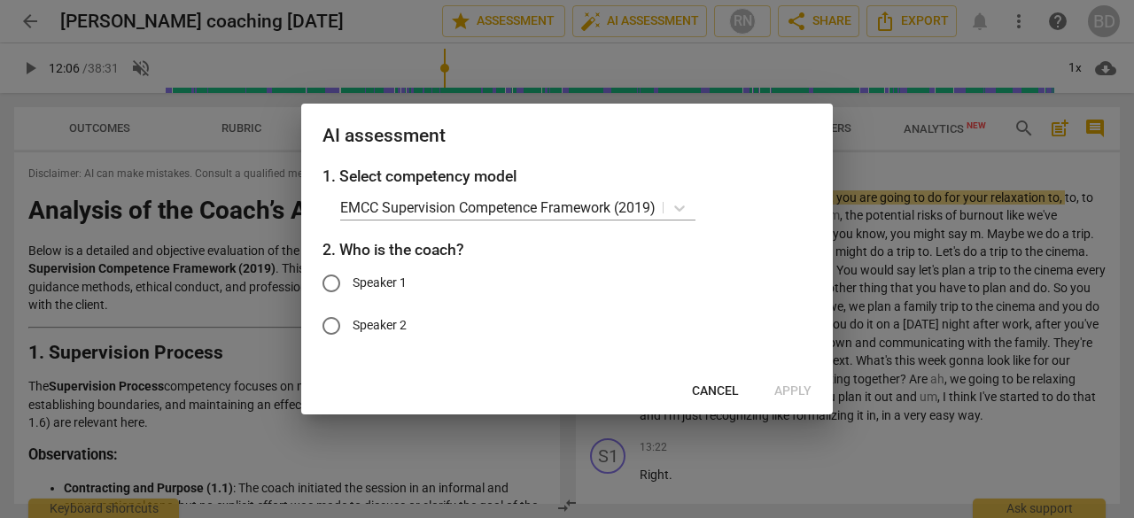
type input "727"
click at [717, 392] on span "Cancel" at bounding box center [715, 392] width 47 height 18
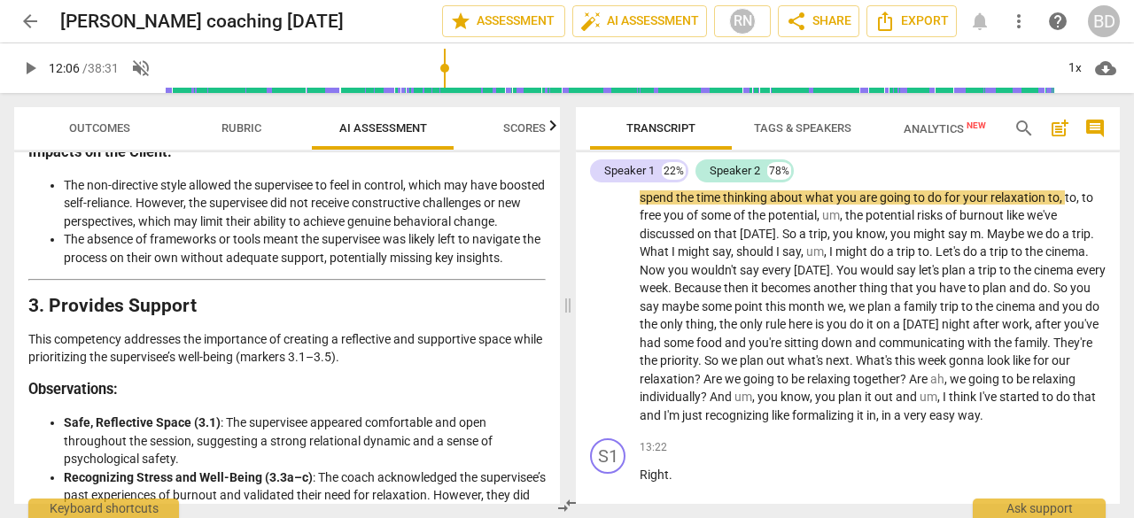
scroll to position [1165, 0]
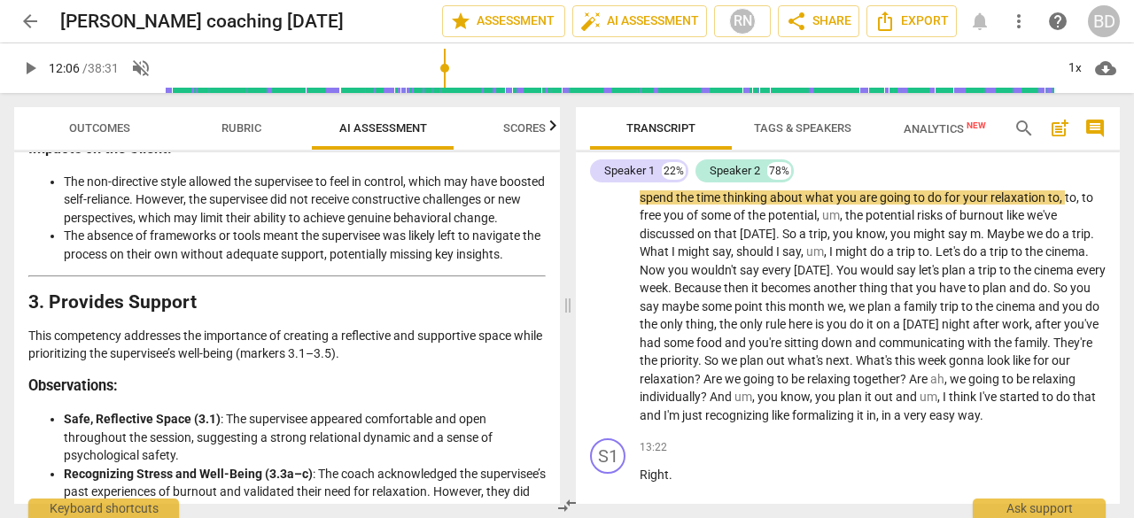
click at [99, 117] on span "Outcomes" at bounding box center [100, 129] width 104 height 24
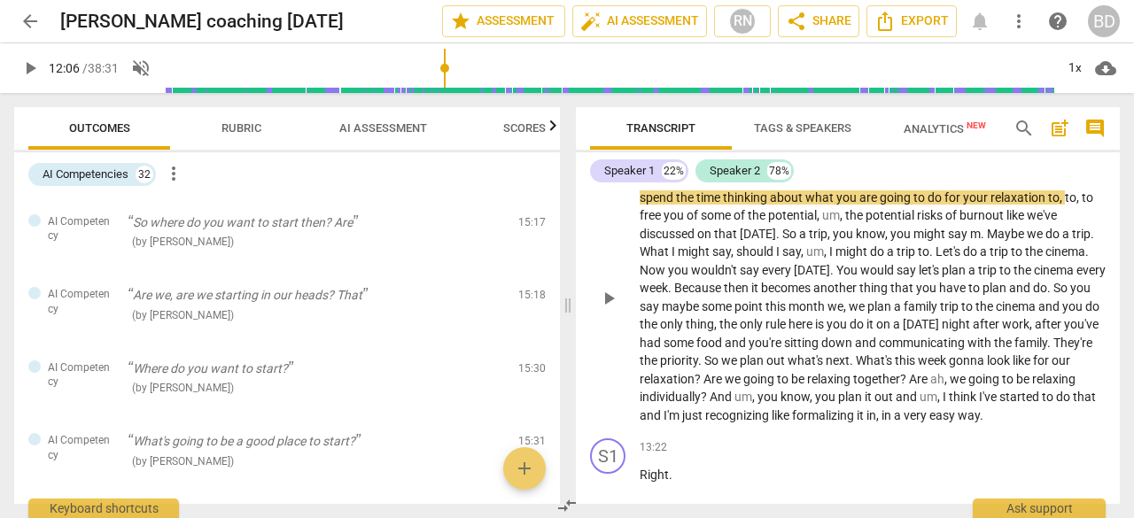
scroll to position [5495, 0]
